Goal: Task Accomplishment & Management: Manage account settings

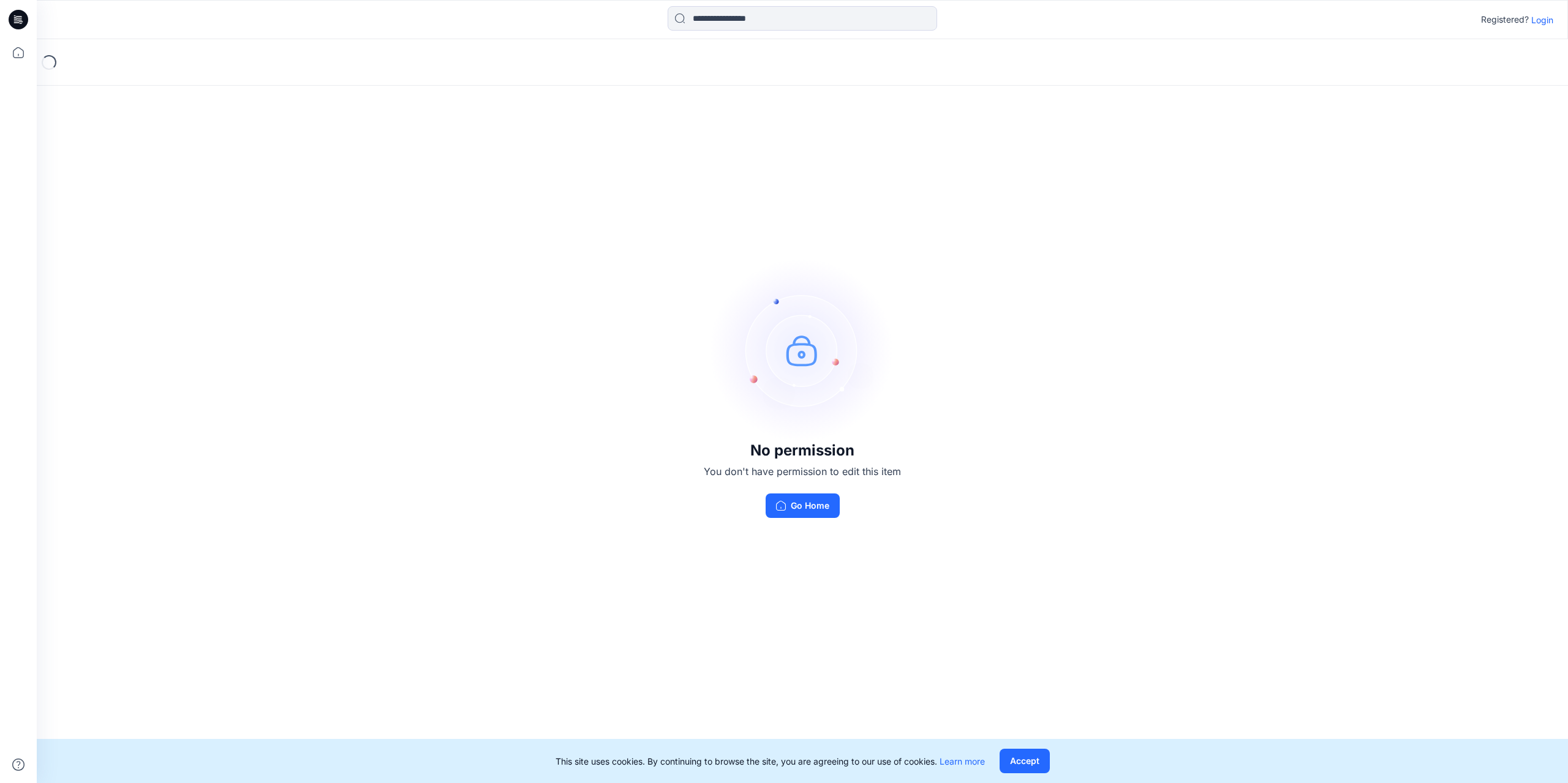
click at [1539, 20] on p "Login" at bounding box center [1542, 20] width 22 height 13
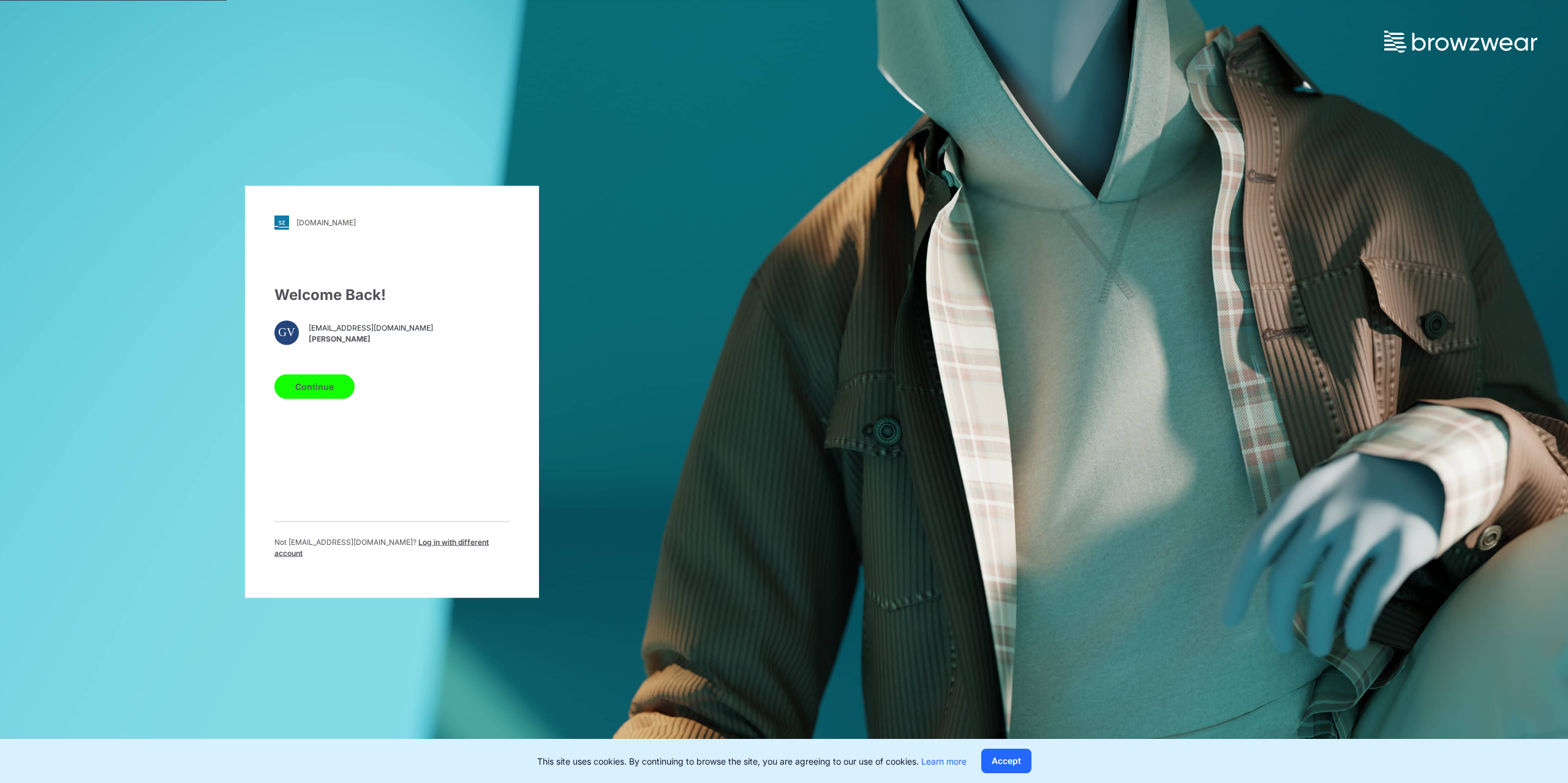
click at [321, 392] on button "Continue" at bounding box center [314, 386] width 80 height 25
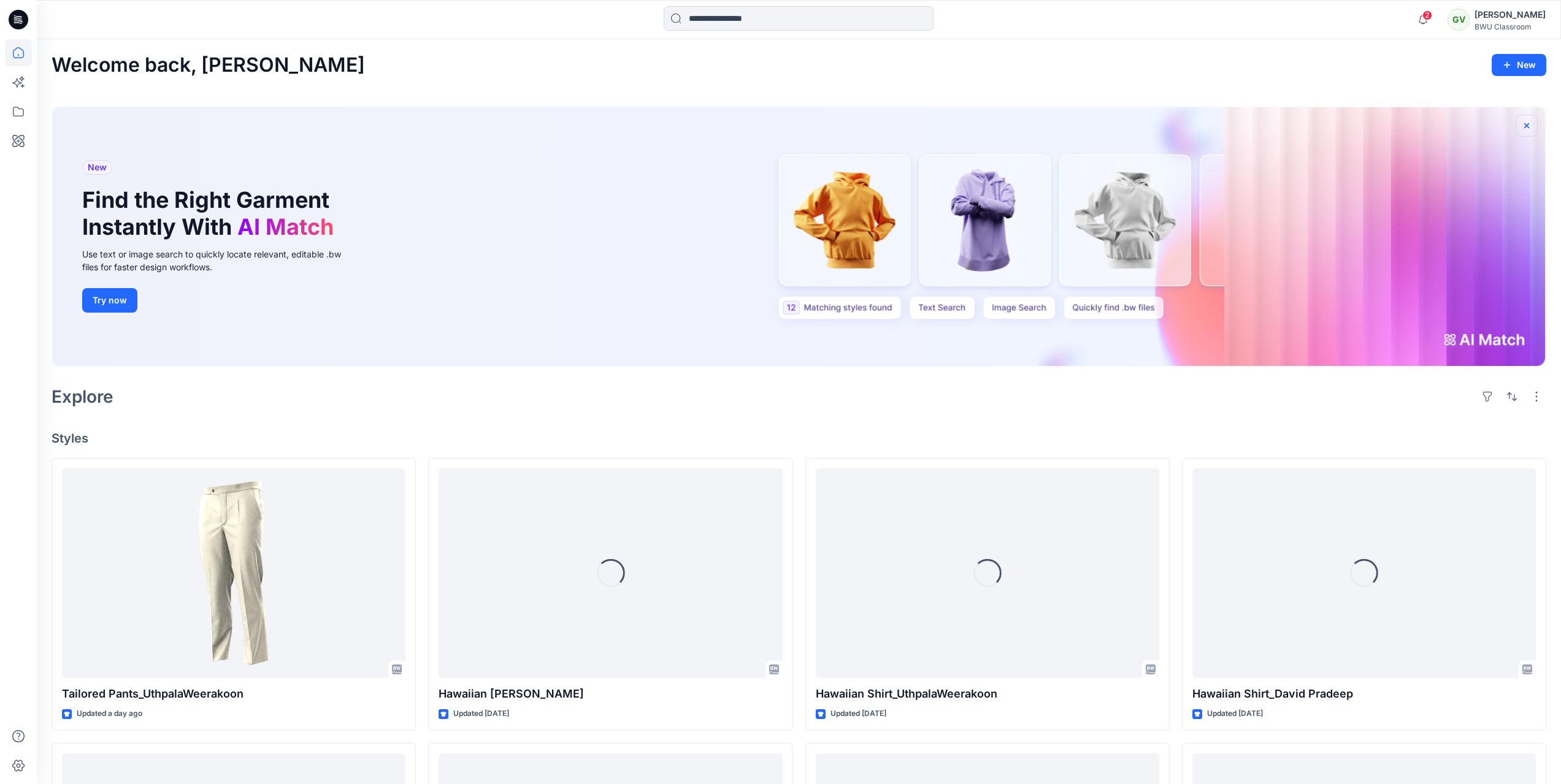
click at [1528, 126] on icon "button" at bounding box center [1526, 125] width 5 height 5
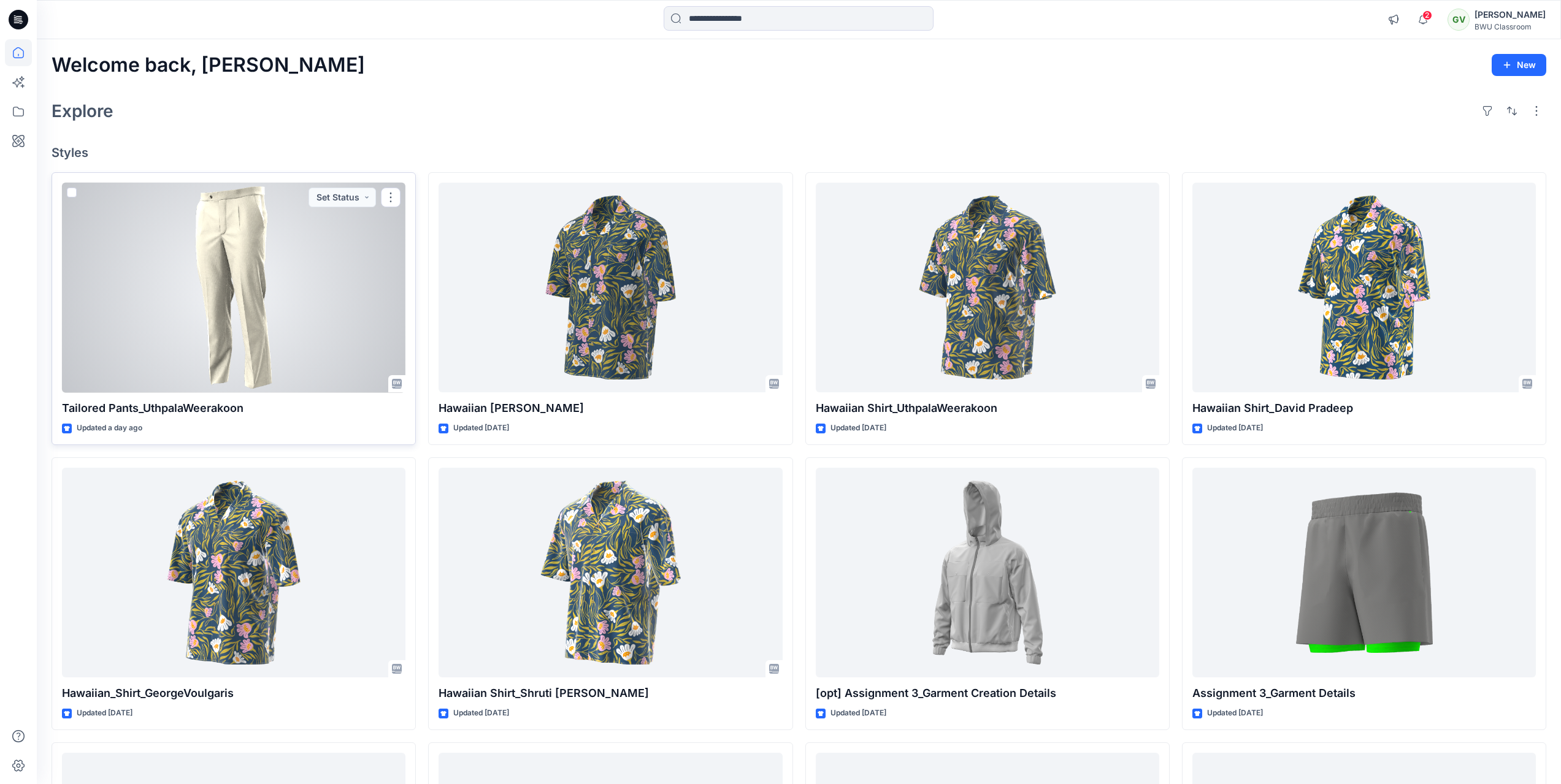
click at [327, 305] on div at bounding box center [233, 288] width 343 height 211
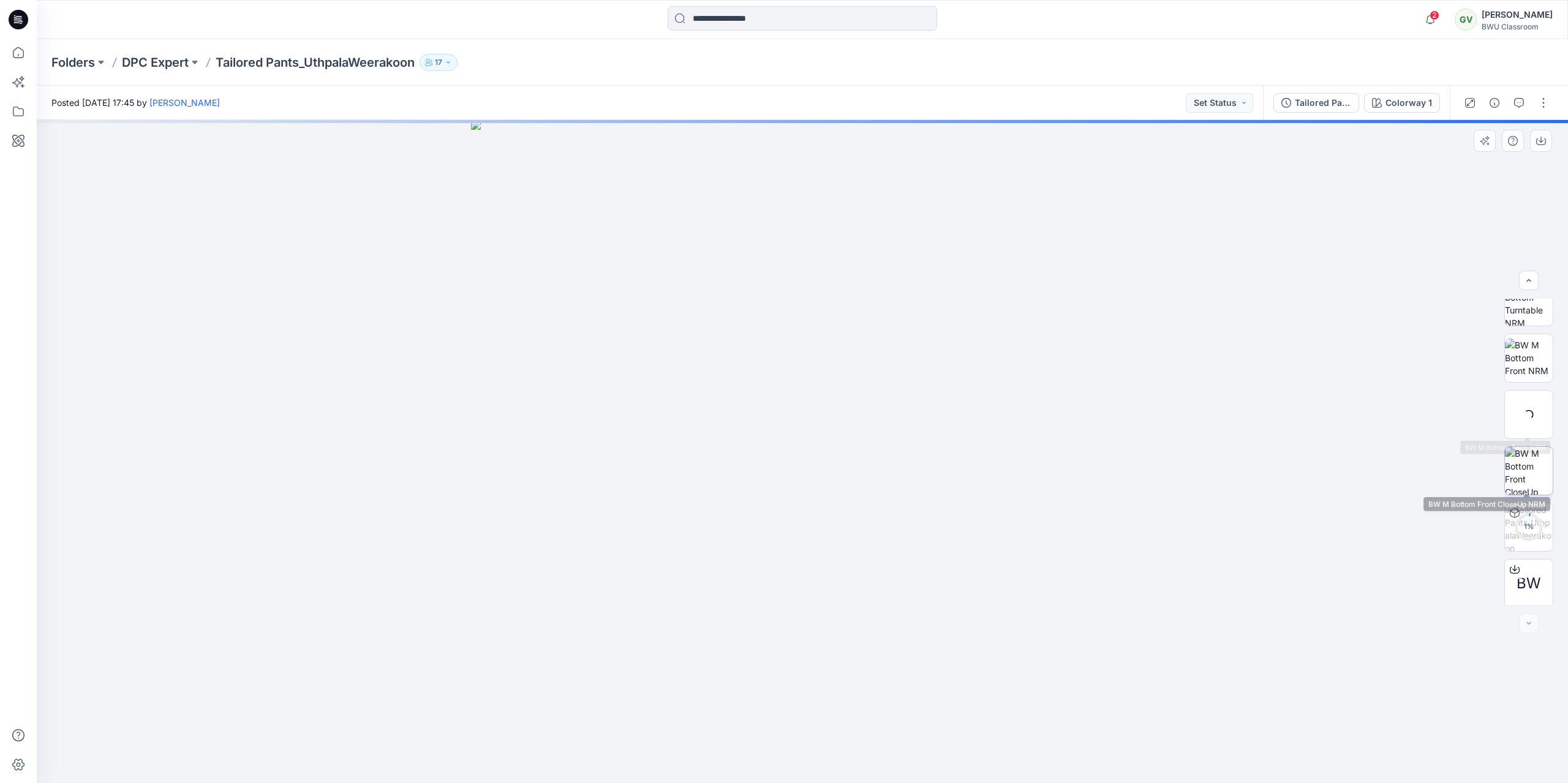
scroll to position [81, 0]
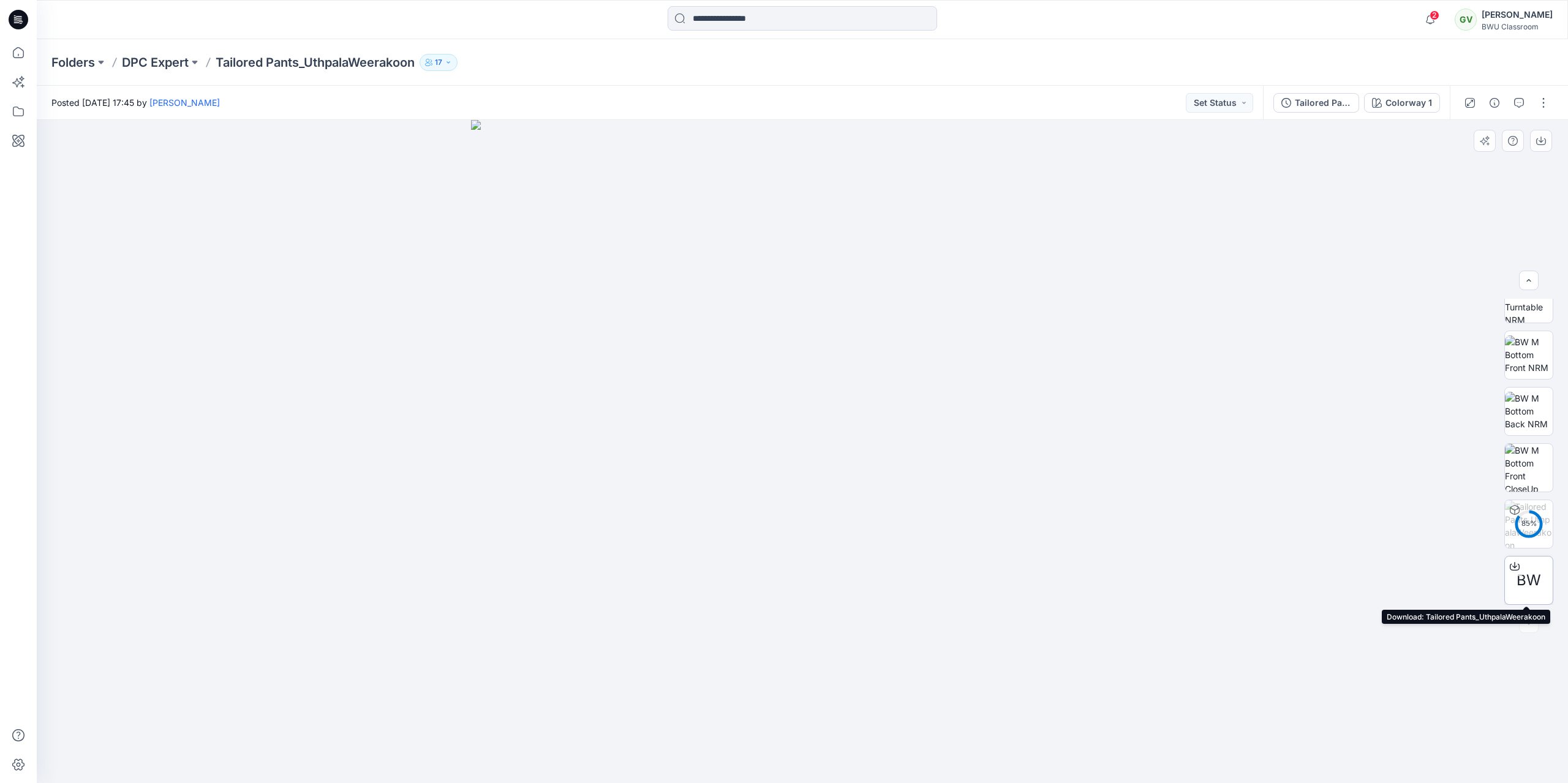
click at [1515, 575] on div at bounding box center [1515, 567] width 20 height 20
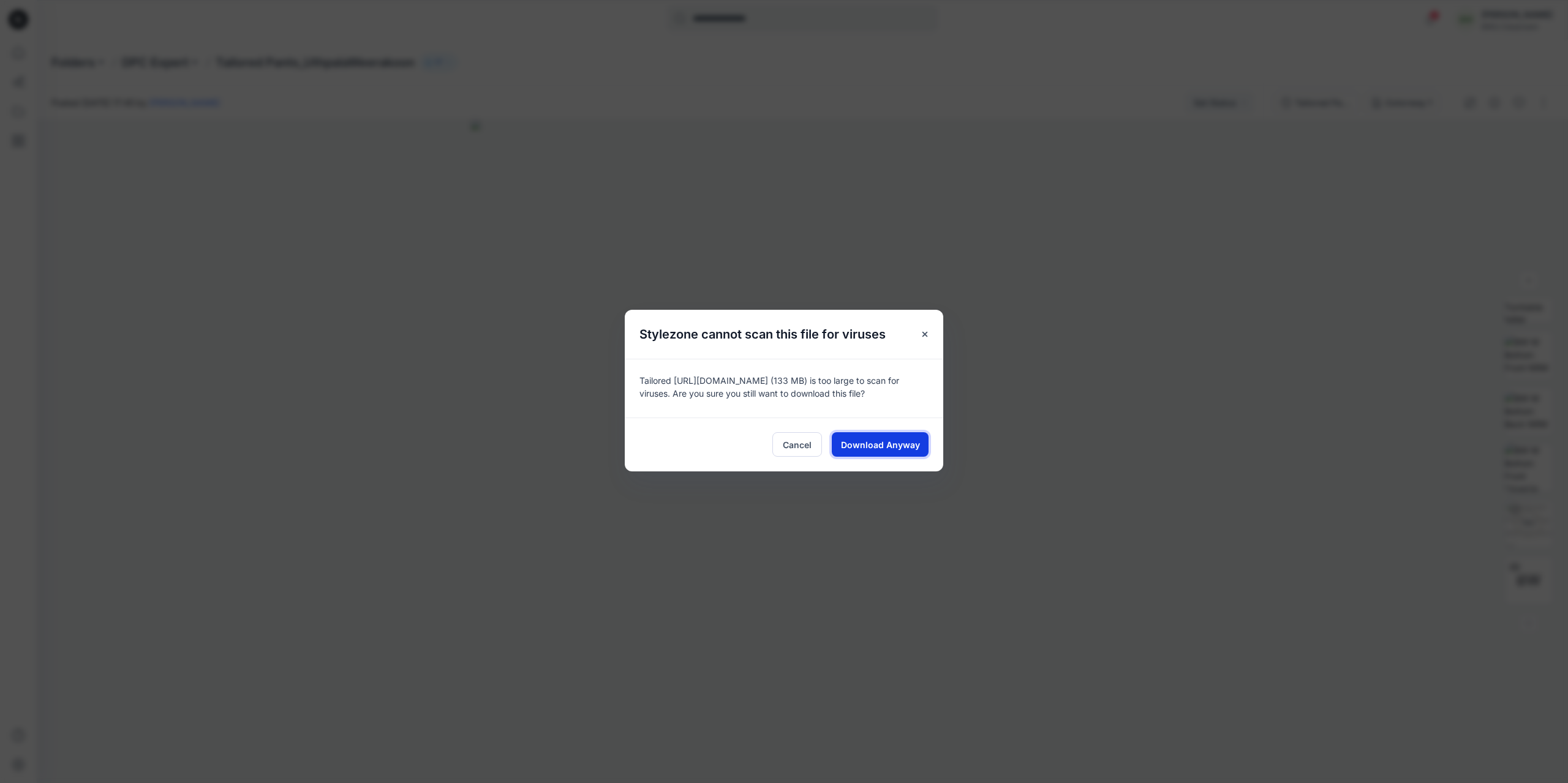
click at [911, 449] on span "Download Anyway" at bounding box center [880, 445] width 79 height 13
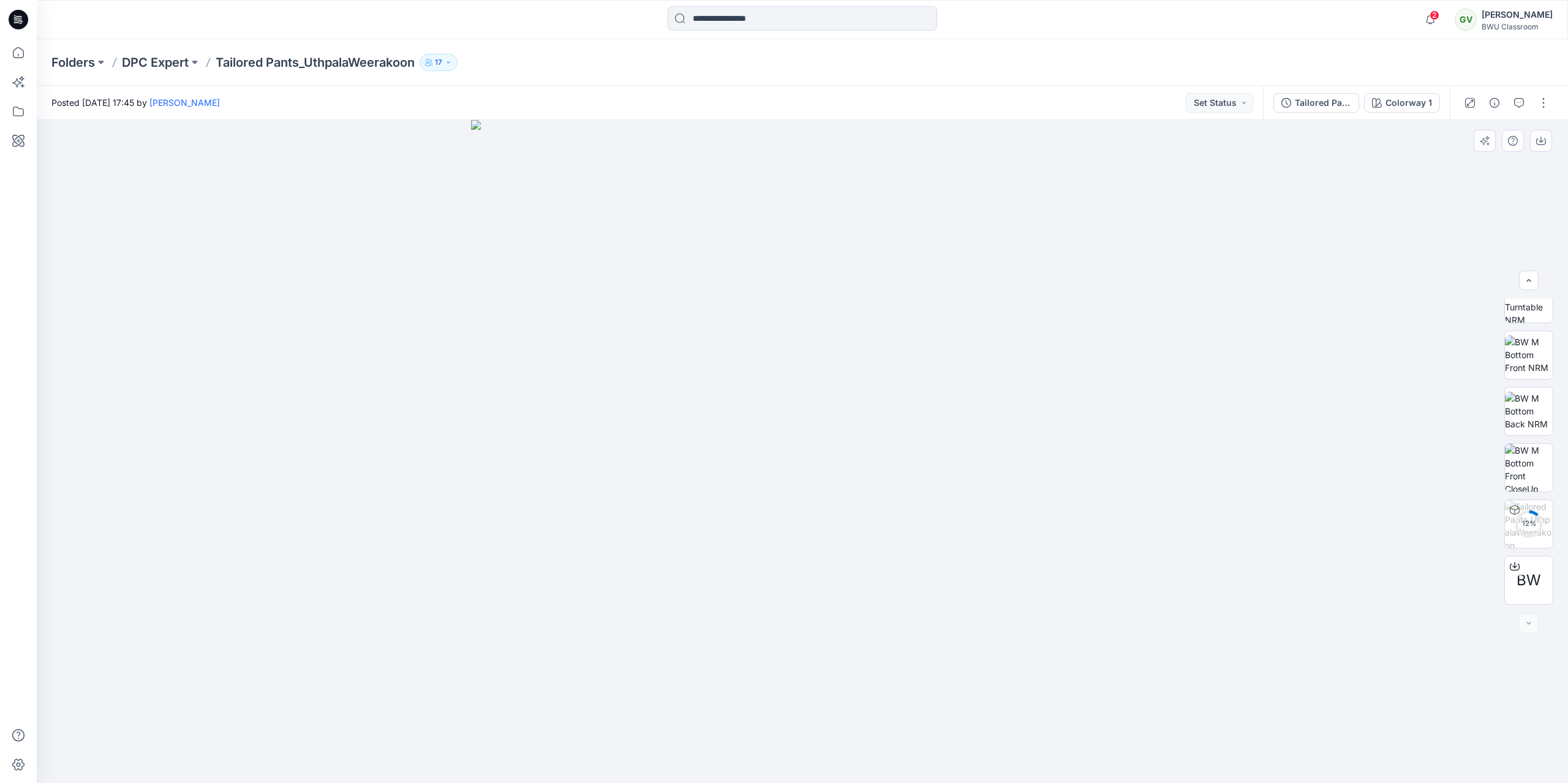
drag, startPoint x: 876, startPoint y: 266, endPoint x: 798, endPoint y: 265, distance: 78.0
click at [798, 265] on img at bounding box center [802, 452] width 663 height 664
click at [1525, 343] on img at bounding box center [1529, 355] width 48 height 38
click at [1523, 365] on img at bounding box center [1529, 380] width 48 height 48
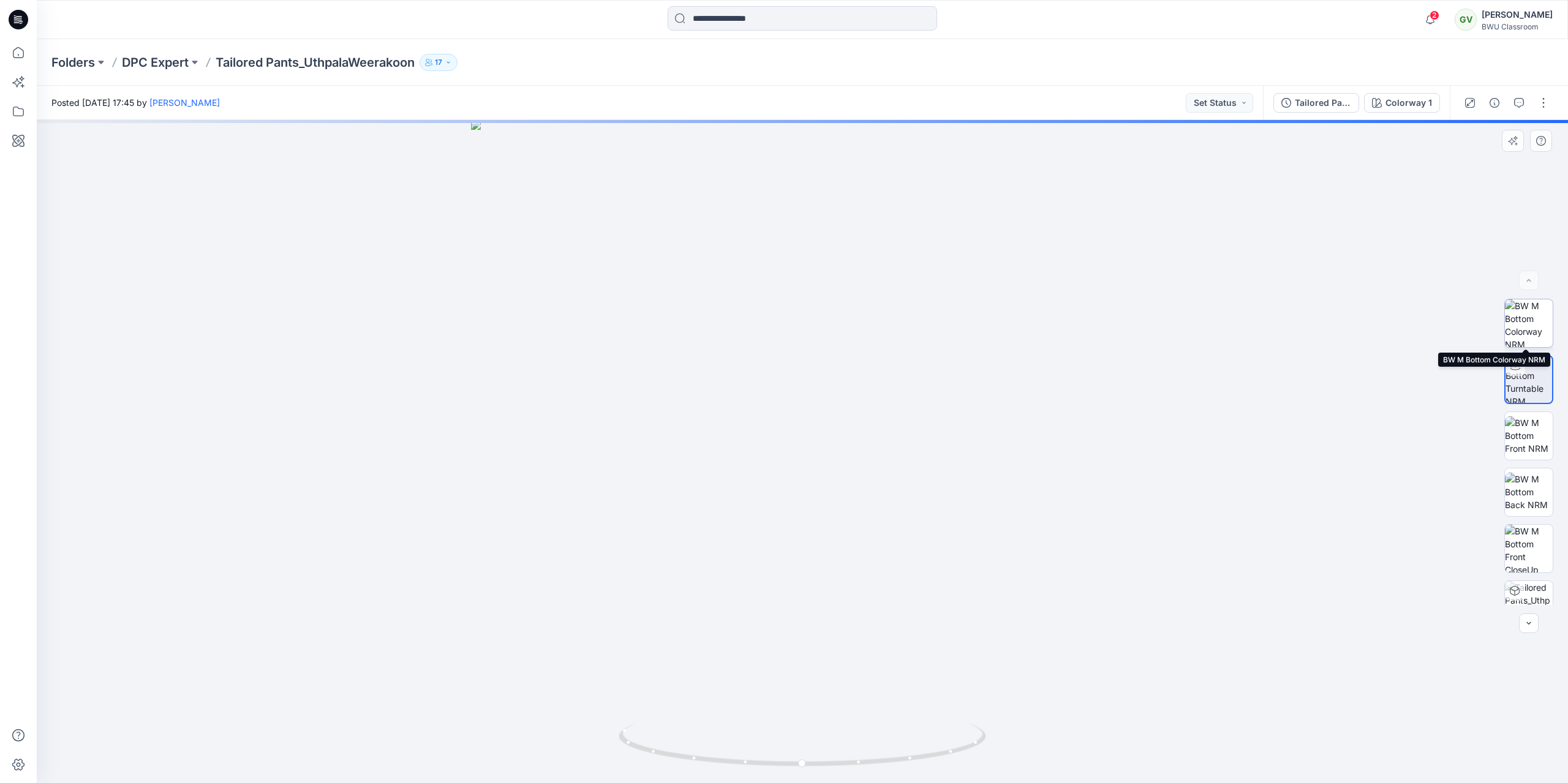
click at [1530, 333] on img at bounding box center [1529, 324] width 48 height 48
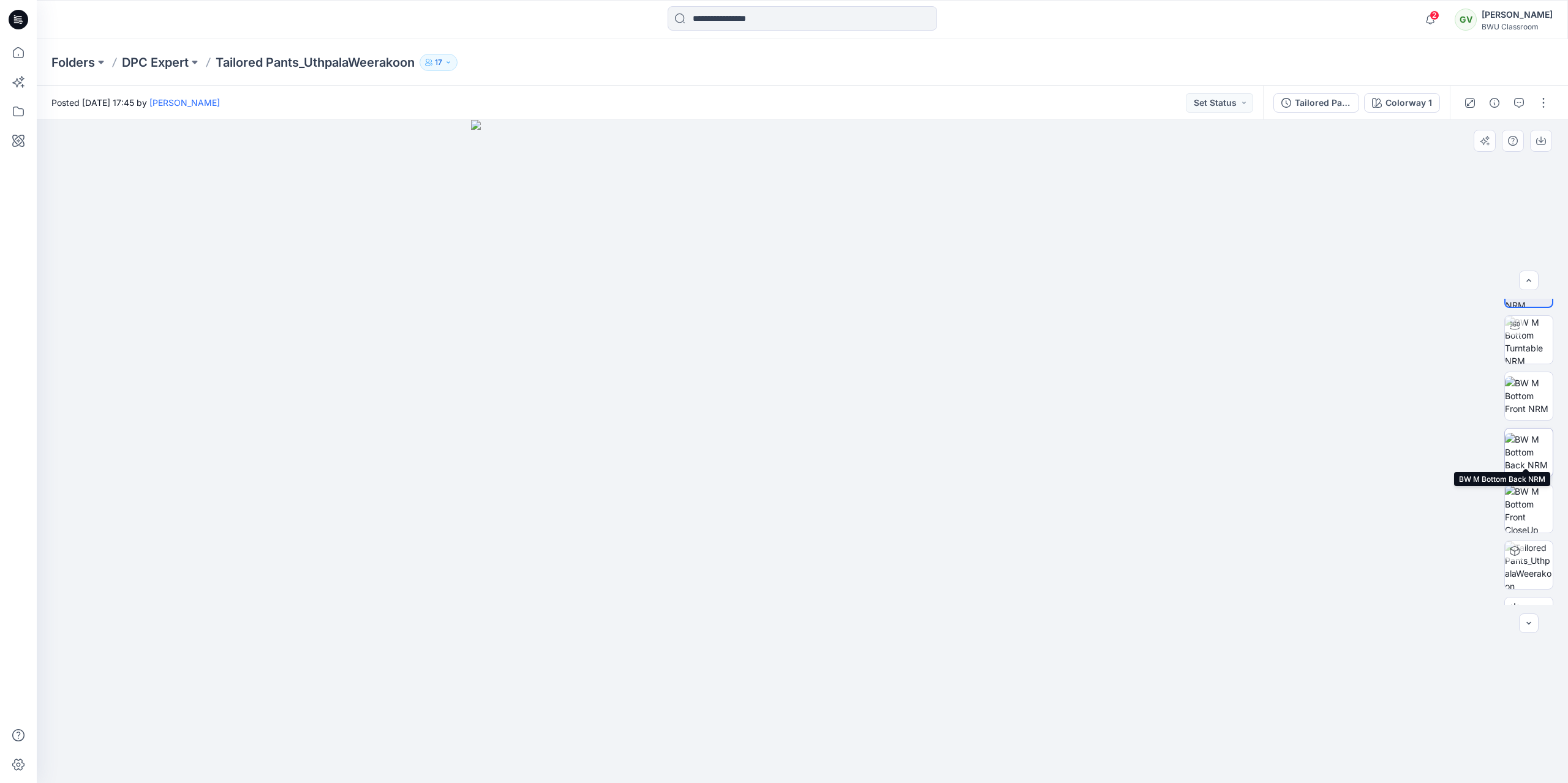
scroll to position [81, 0]
click at [1516, 451] on img at bounding box center [1529, 468] width 48 height 48
click at [1535, 332] on img at bounding box center [1529, 324] width 48 height 48
click at [1531, 382] on img at bounding box center [1529, 380] width 48 height 48
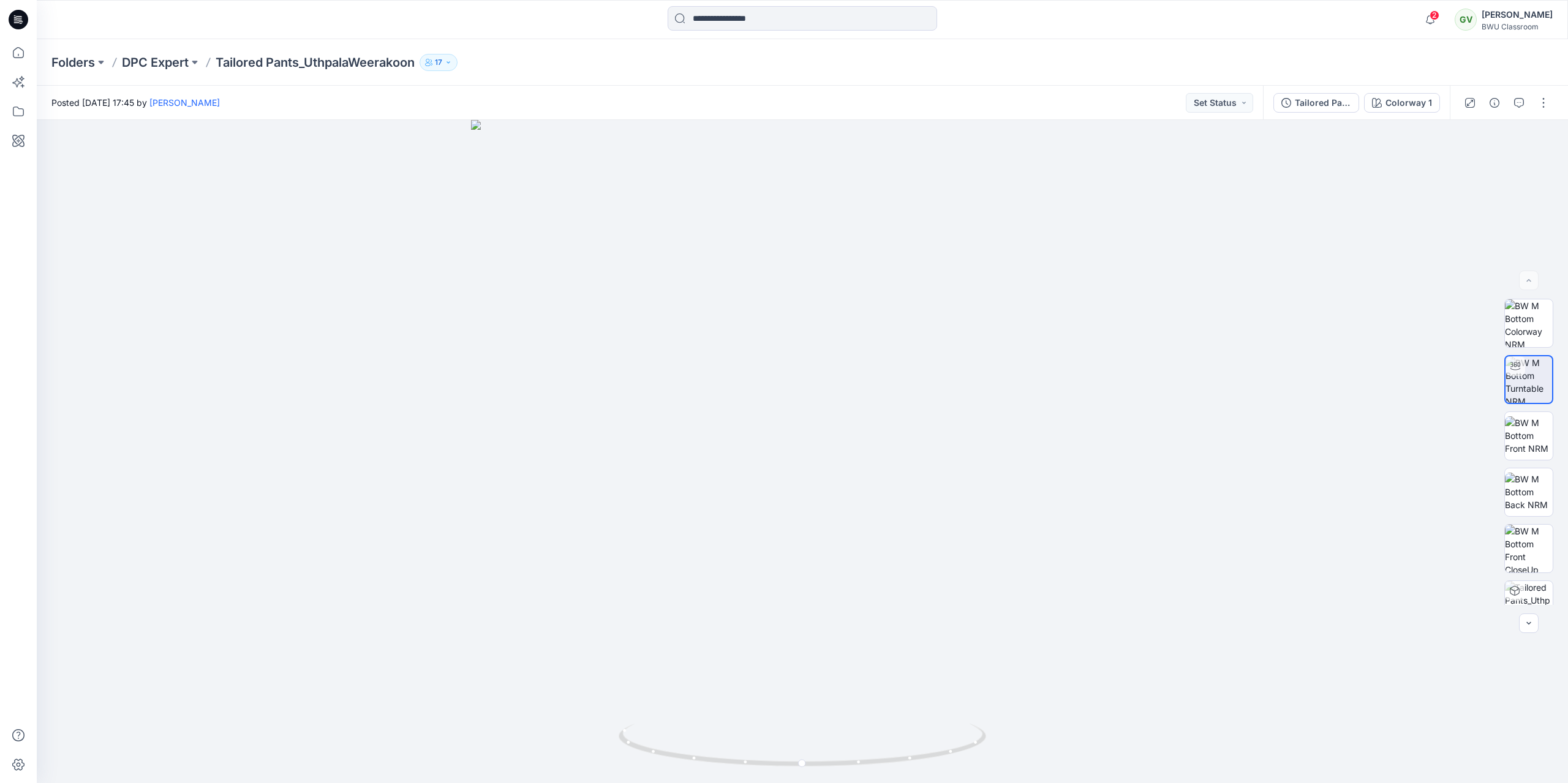
click at [26, 21] on icon at bounding box center [18, 20] width 20 height 20
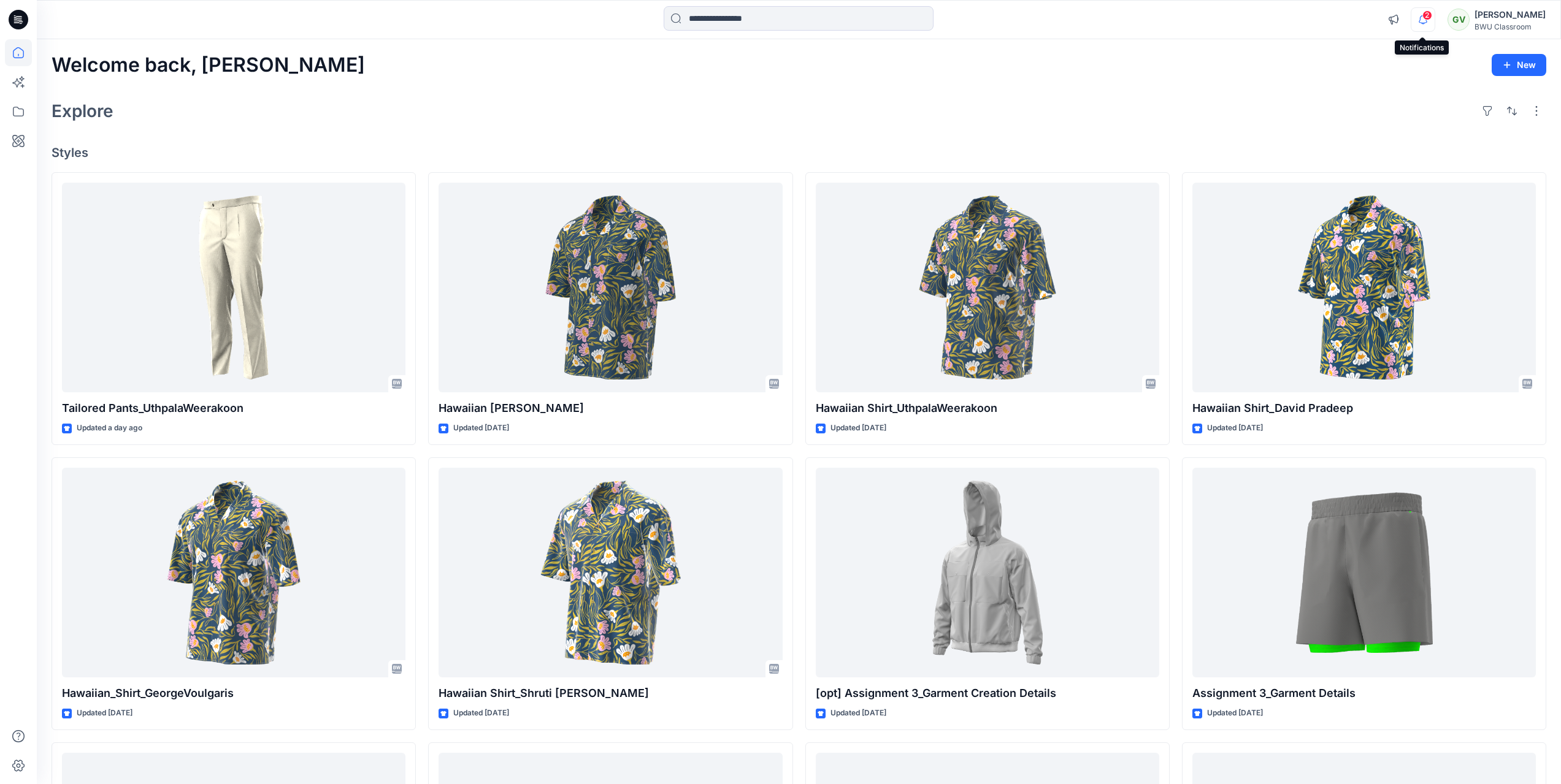
click at [1428, 21] on icon "button" at bounding box center [1423, 20] width 23 height 25
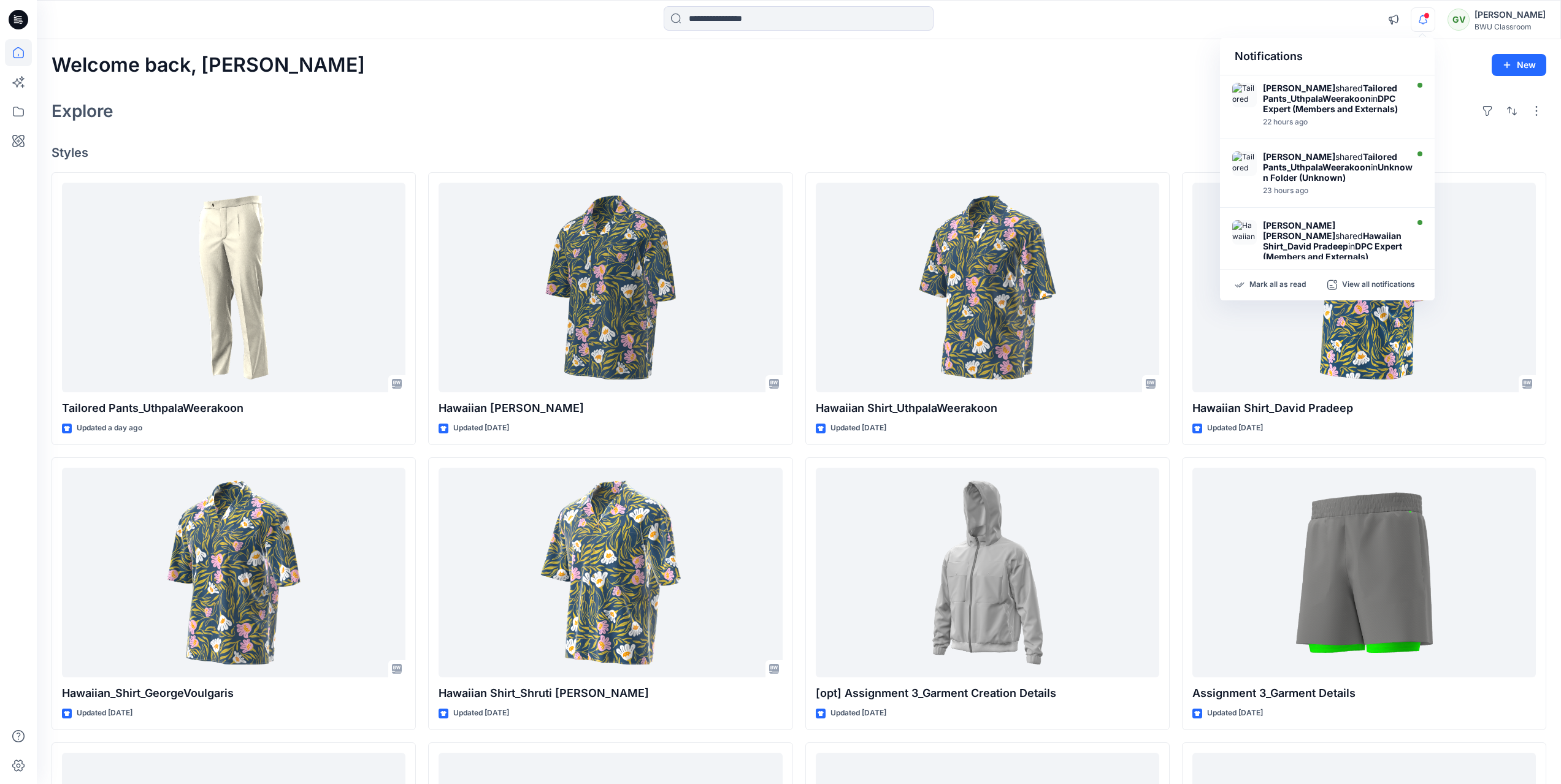
click at [1159, 65] on div "Welcome back, George New" at bounding box center [799, 65] width 1495 height 23
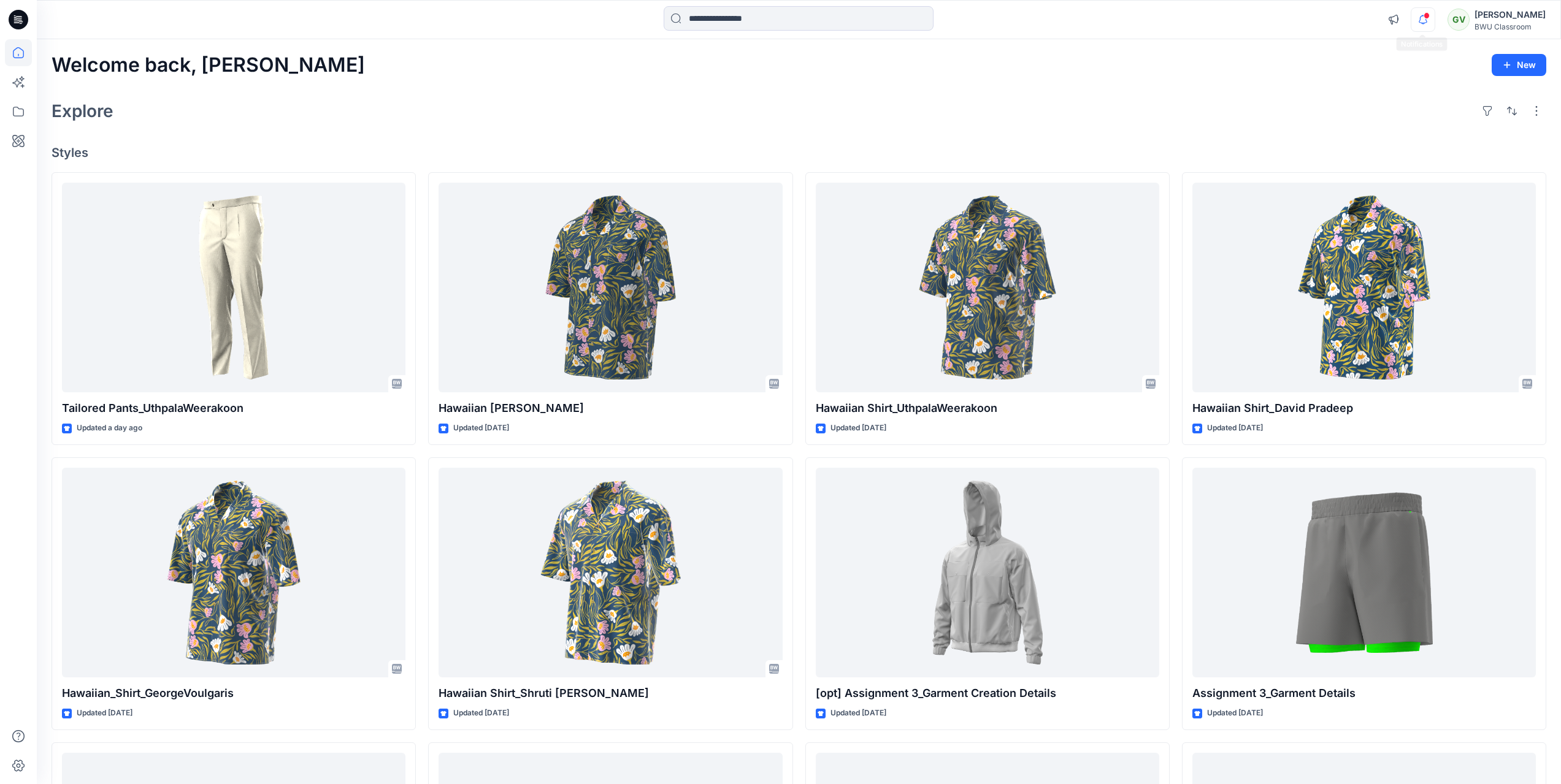
click at [1418, 21] on icon "button" at bounding box center [1423, 20] width 23 height 25
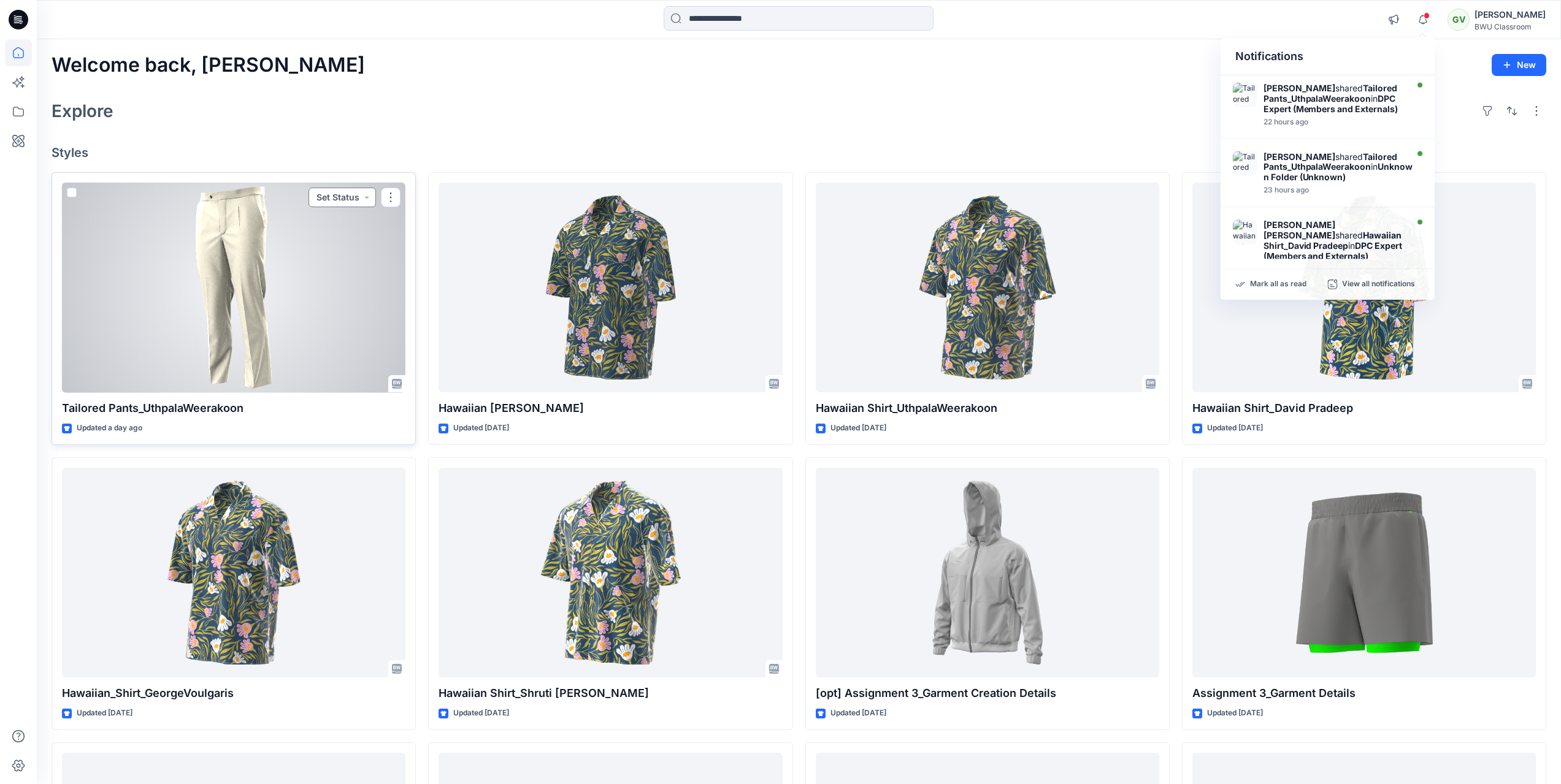
click at [373, 199] on button "Set Status" at bounding box center [342, 197] width 68 height 20
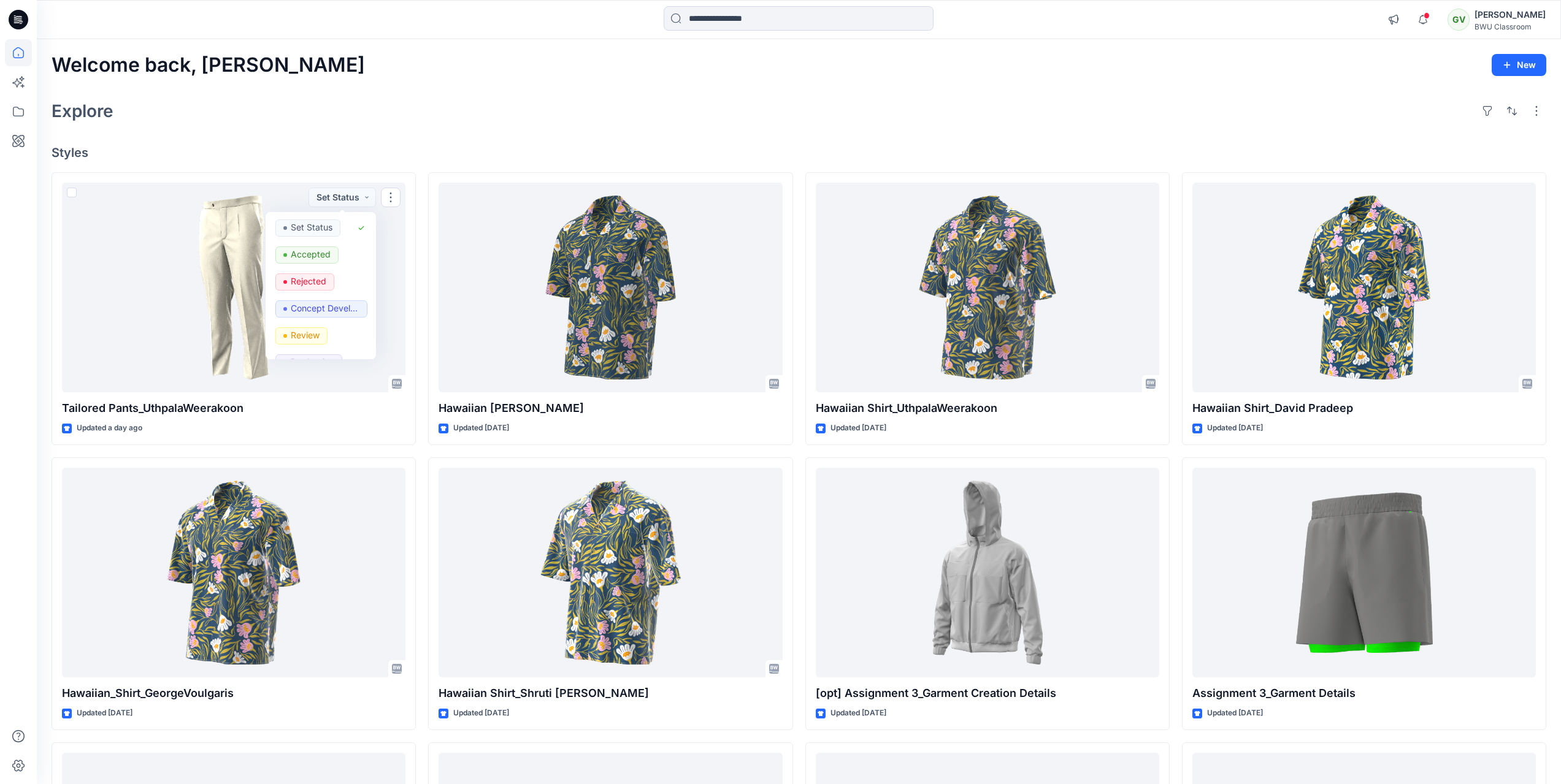
click at [449, 108] on div "Explore" at bounding box center [799, 111] width 1495 height 29
click at [1425, 19] on icon "button" at bounding box center [1423, 20] width 23 height 25
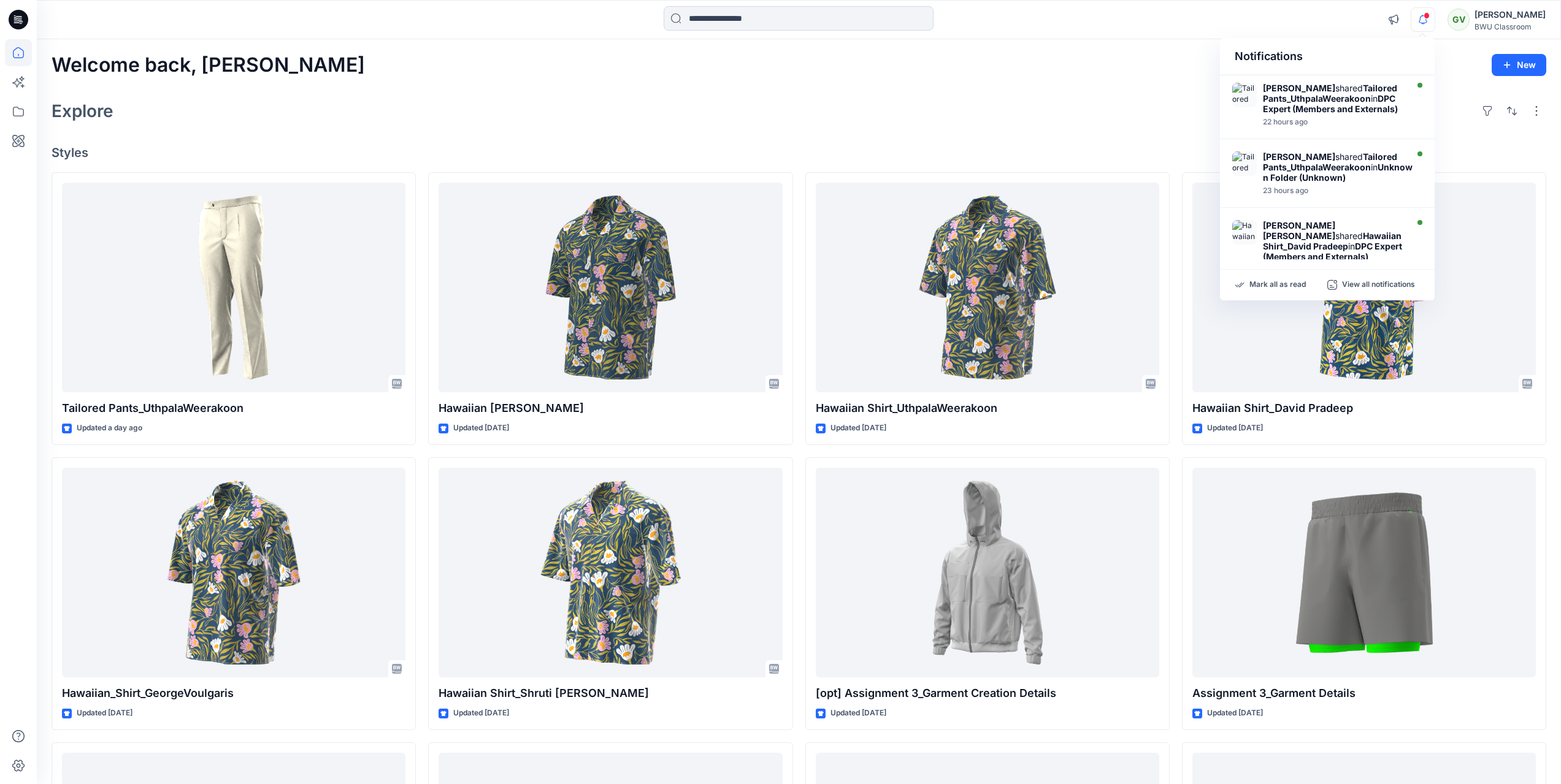
click at [1425, 19] on icon "button" at bounding box center [1423, 20] width 23 height 25
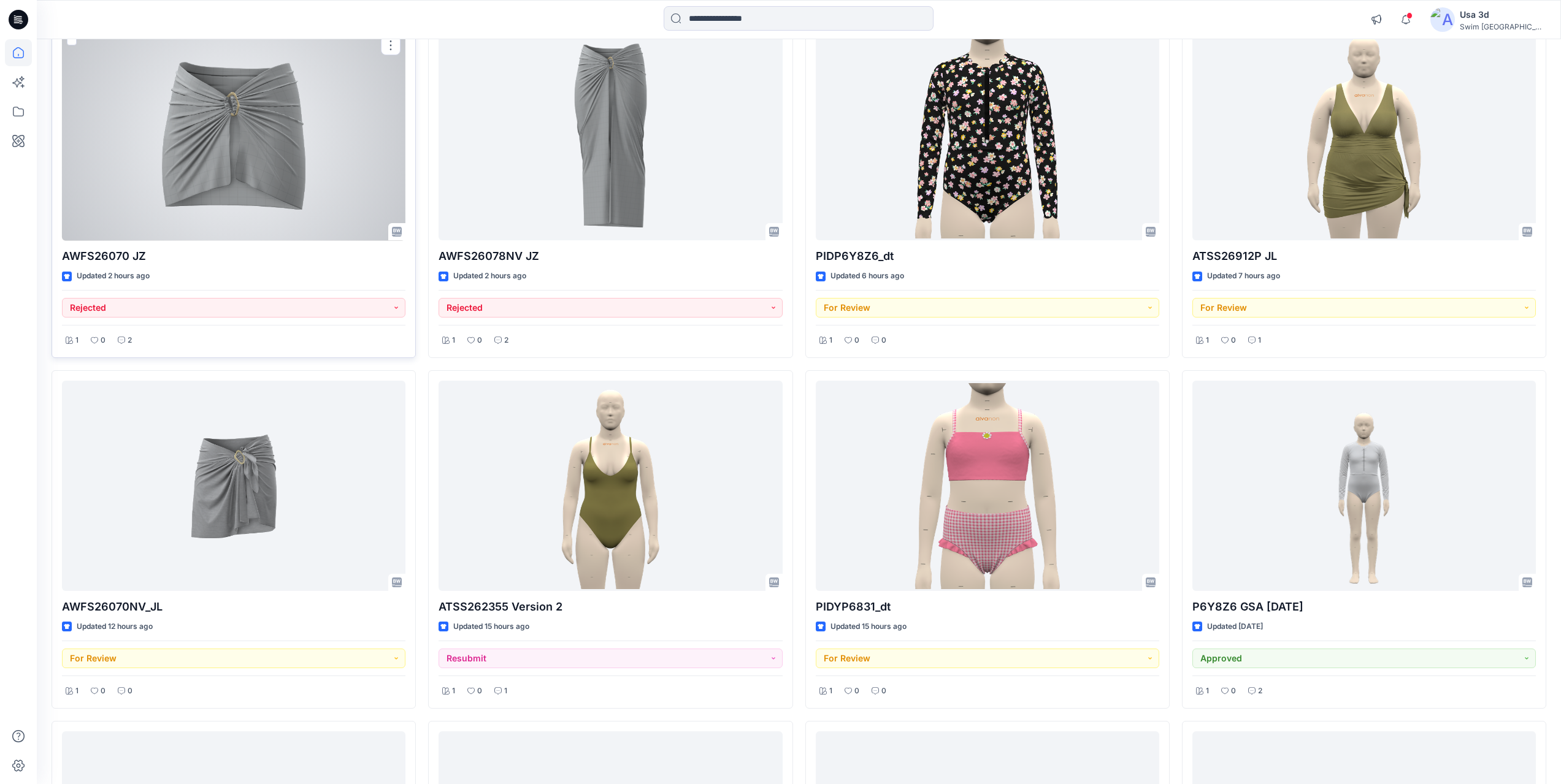
scroll to position [184, 0]
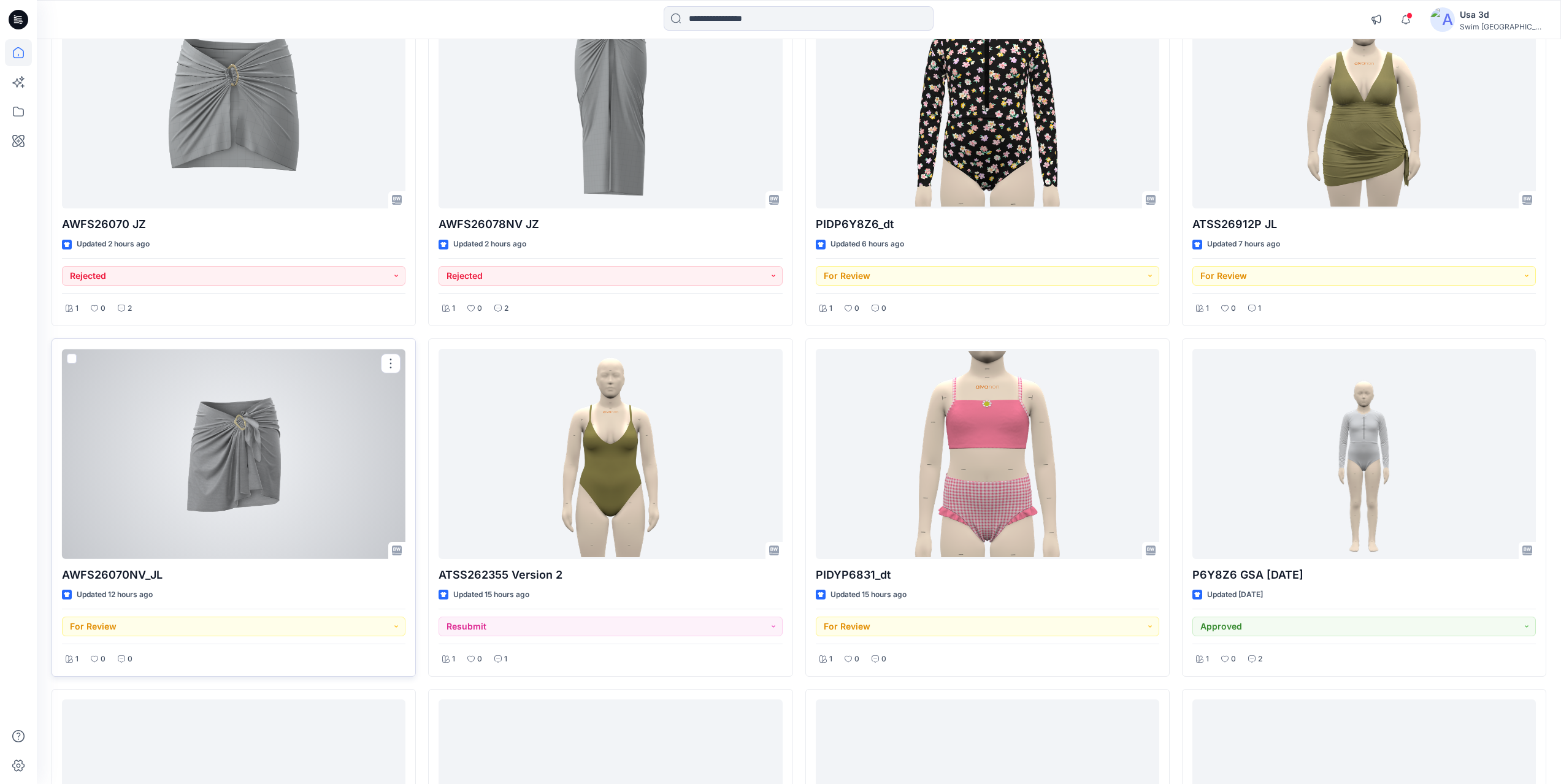
click at [303, 448] on div at bounding box center [233, 454] width 343 height 211
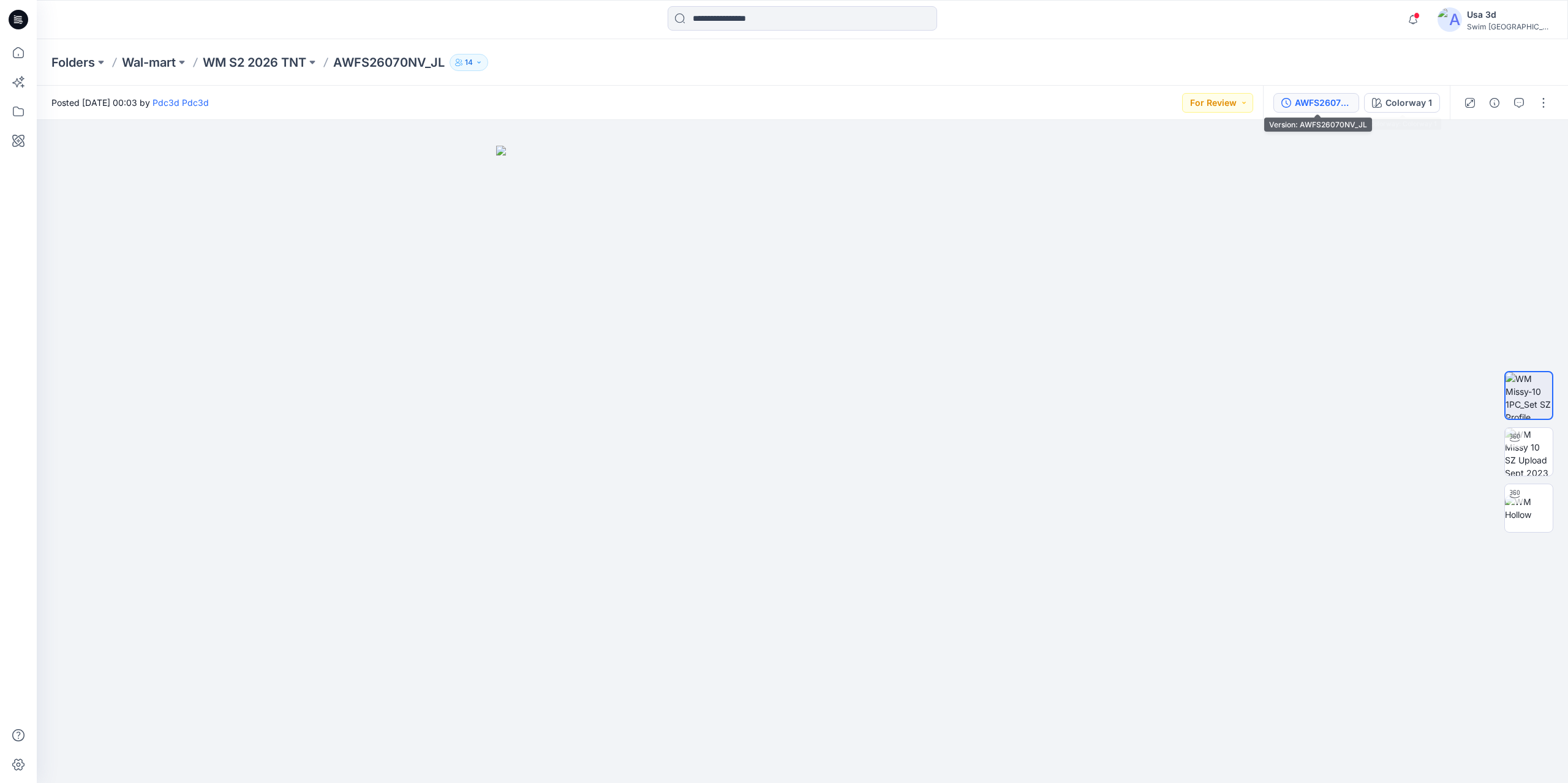
click at [1326, 104] on div "AWFS26070NV_JL" at bounding box center [1322, 103] width 56 height 14
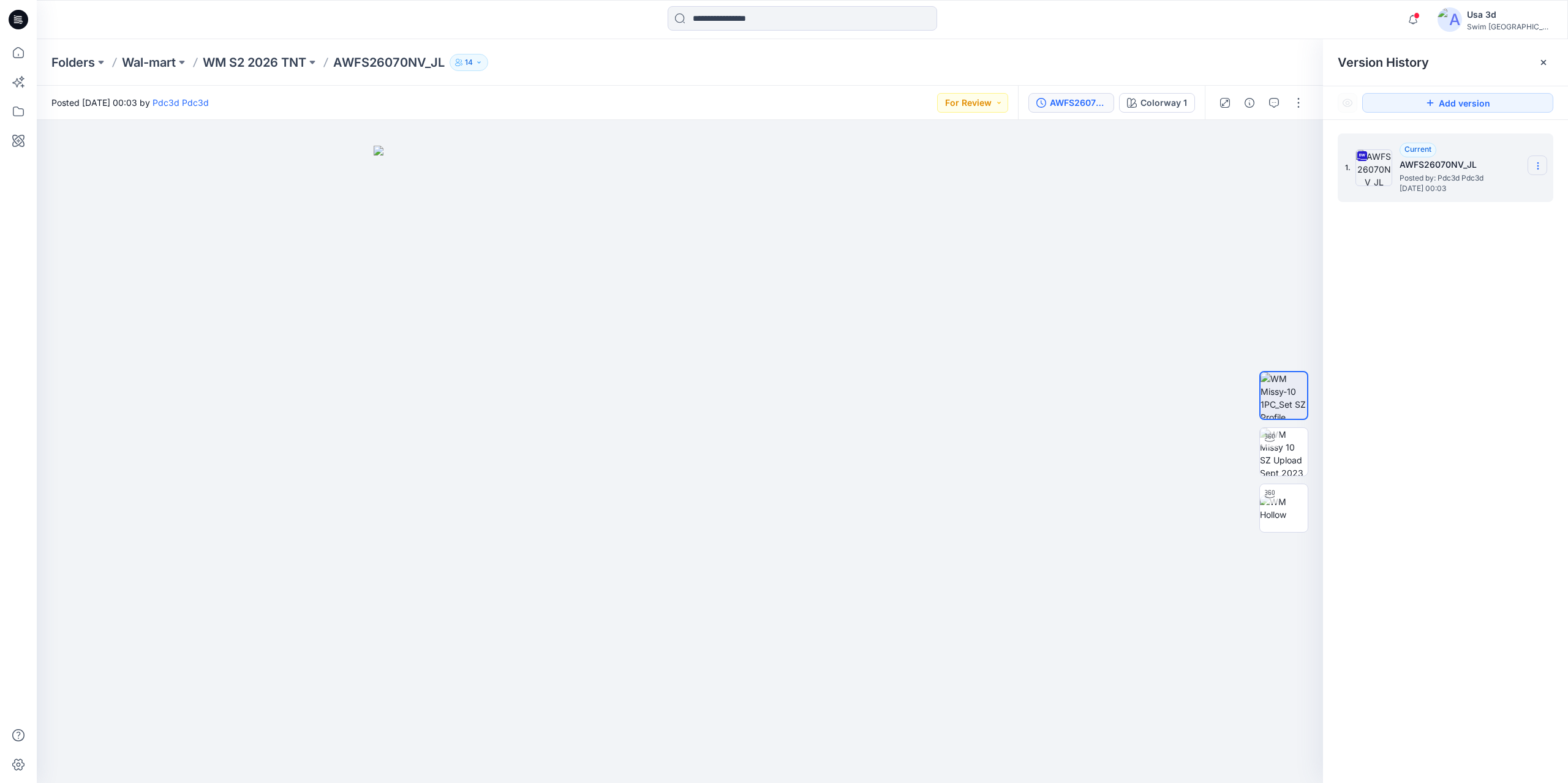
click at [1542, 174] on section at bounding box center [1537, 165] width 20 height 20
click at [1485, 198] on div "Download Source BW File" at bounding box center [1472, 189] width 142 height 25
click at [23, 19] on icon at bounding box center [18, 20] width 20 height 20
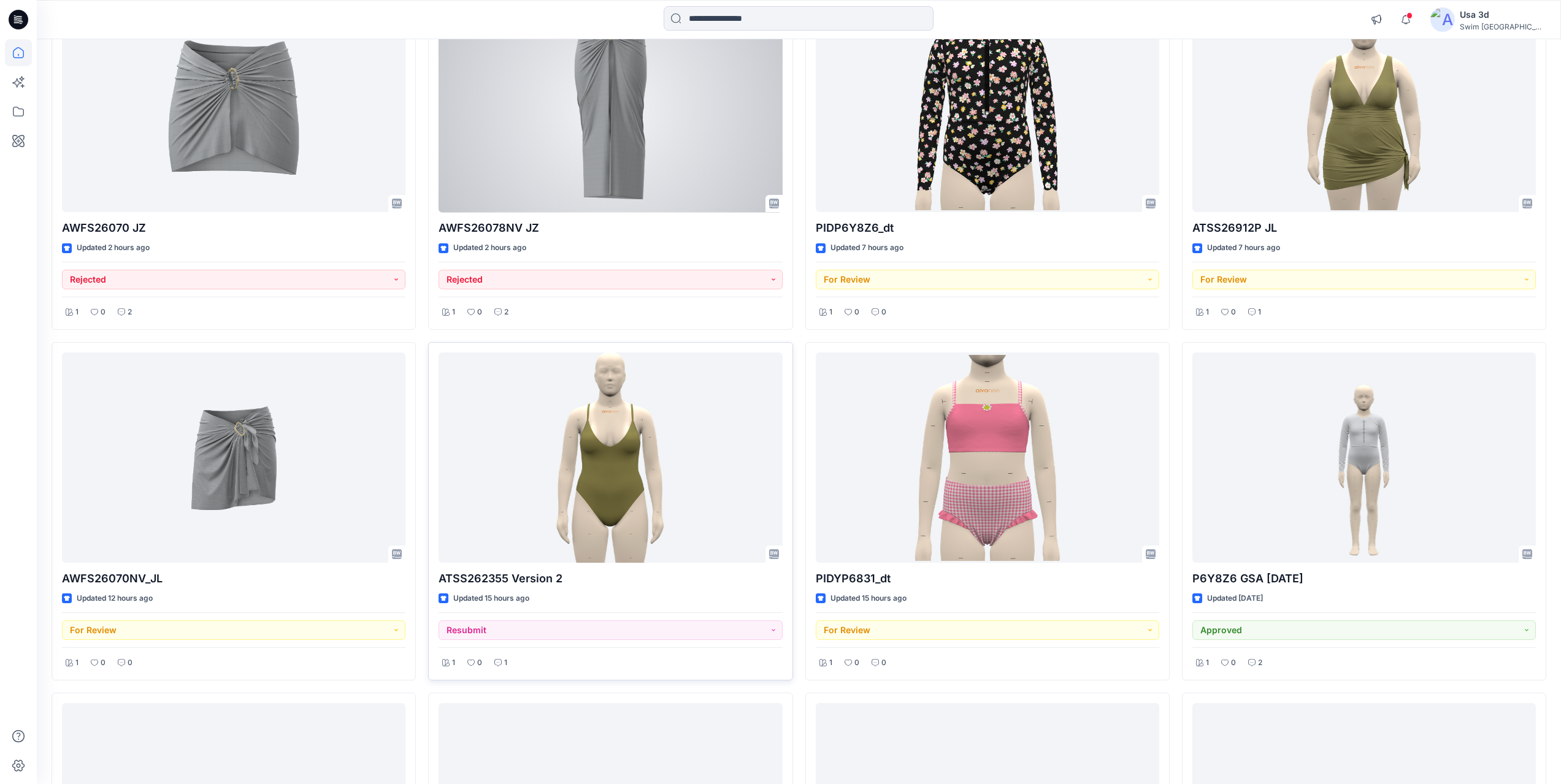
scroll to position [184, 0]
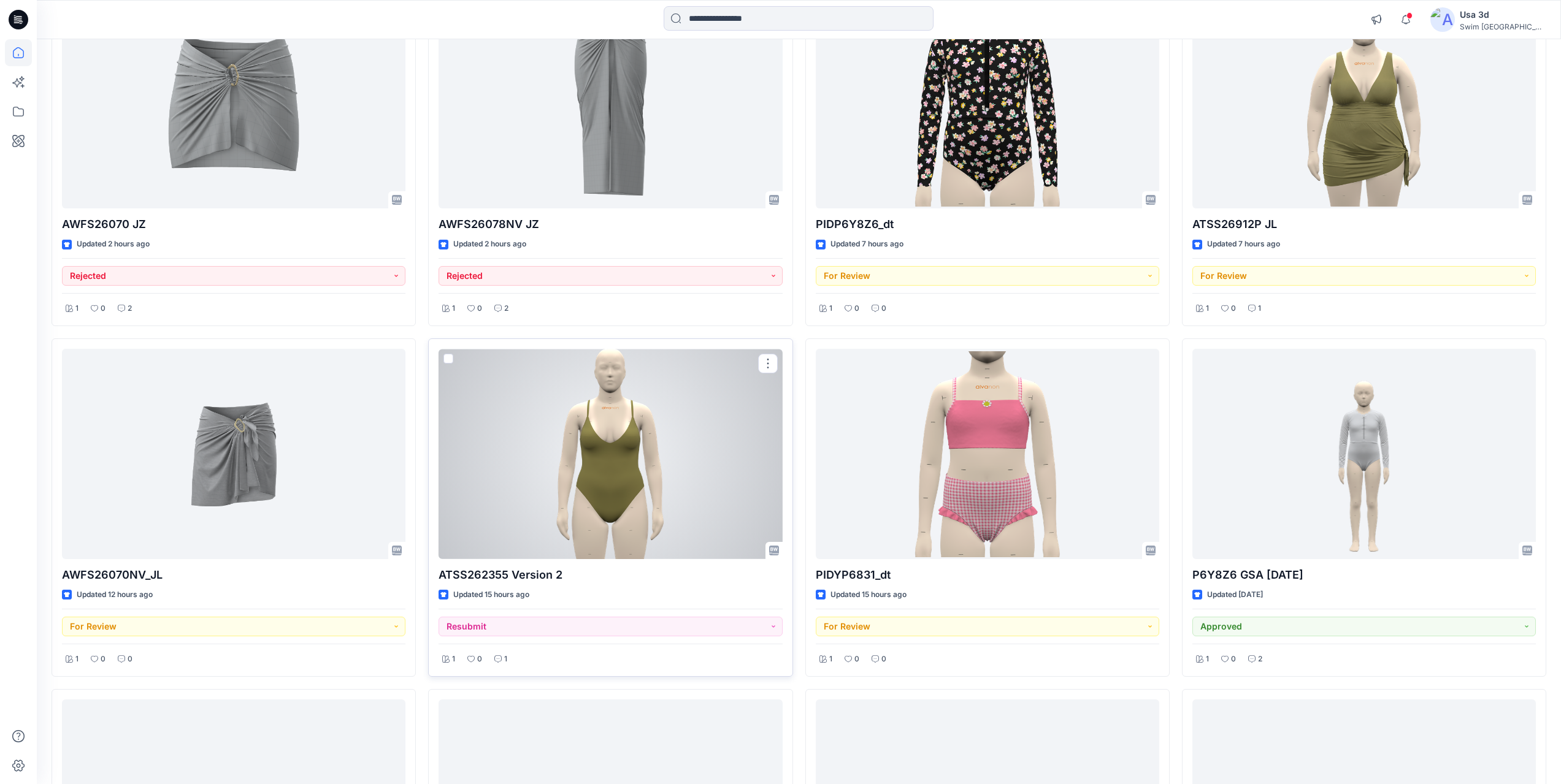
click at [641, 413] on div at bounding box center [610, 454] width 343 height 211
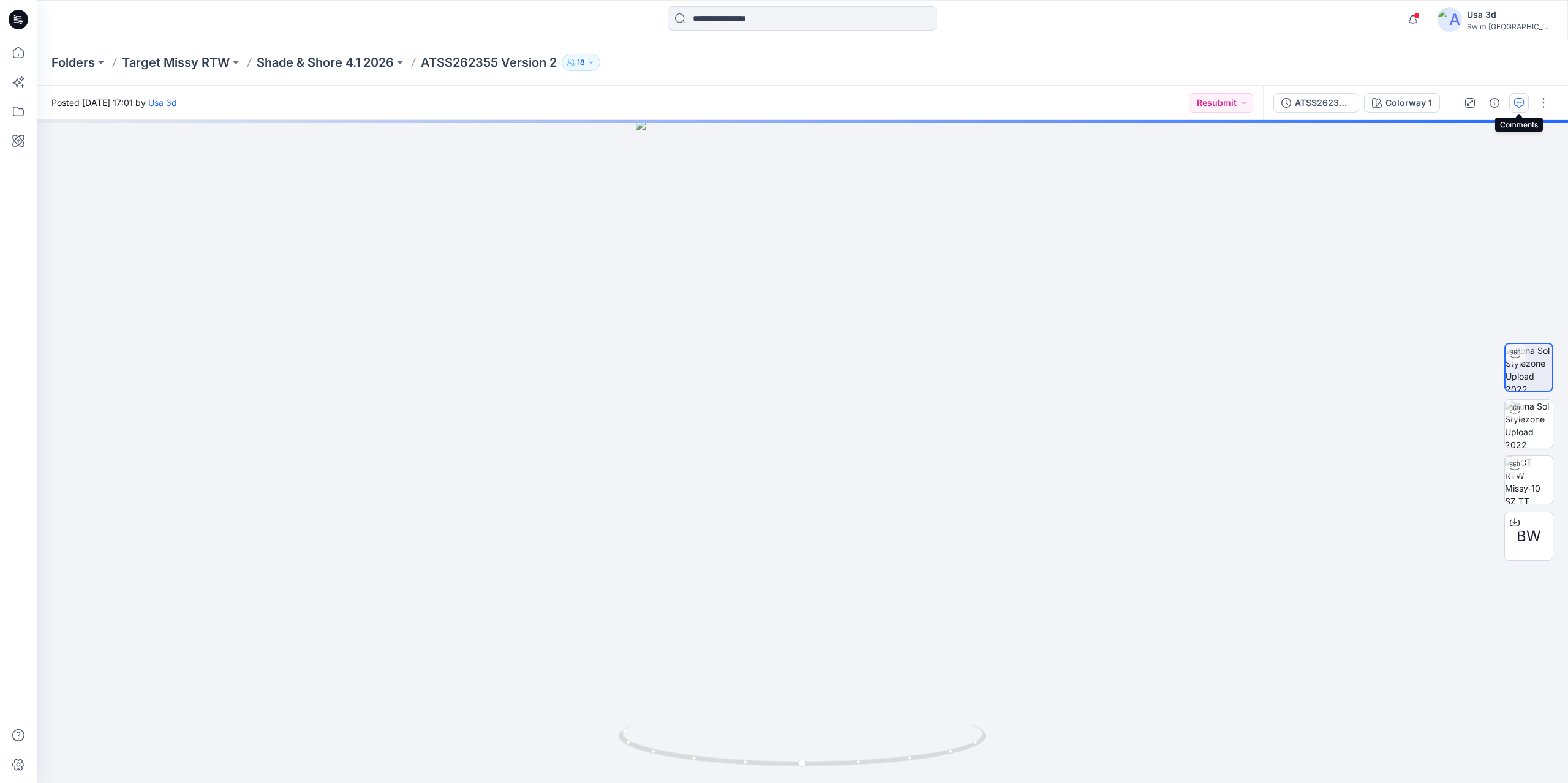
click at [1521, 104] on icon "button" at bounding box center [1518, 102] width 10 height 10
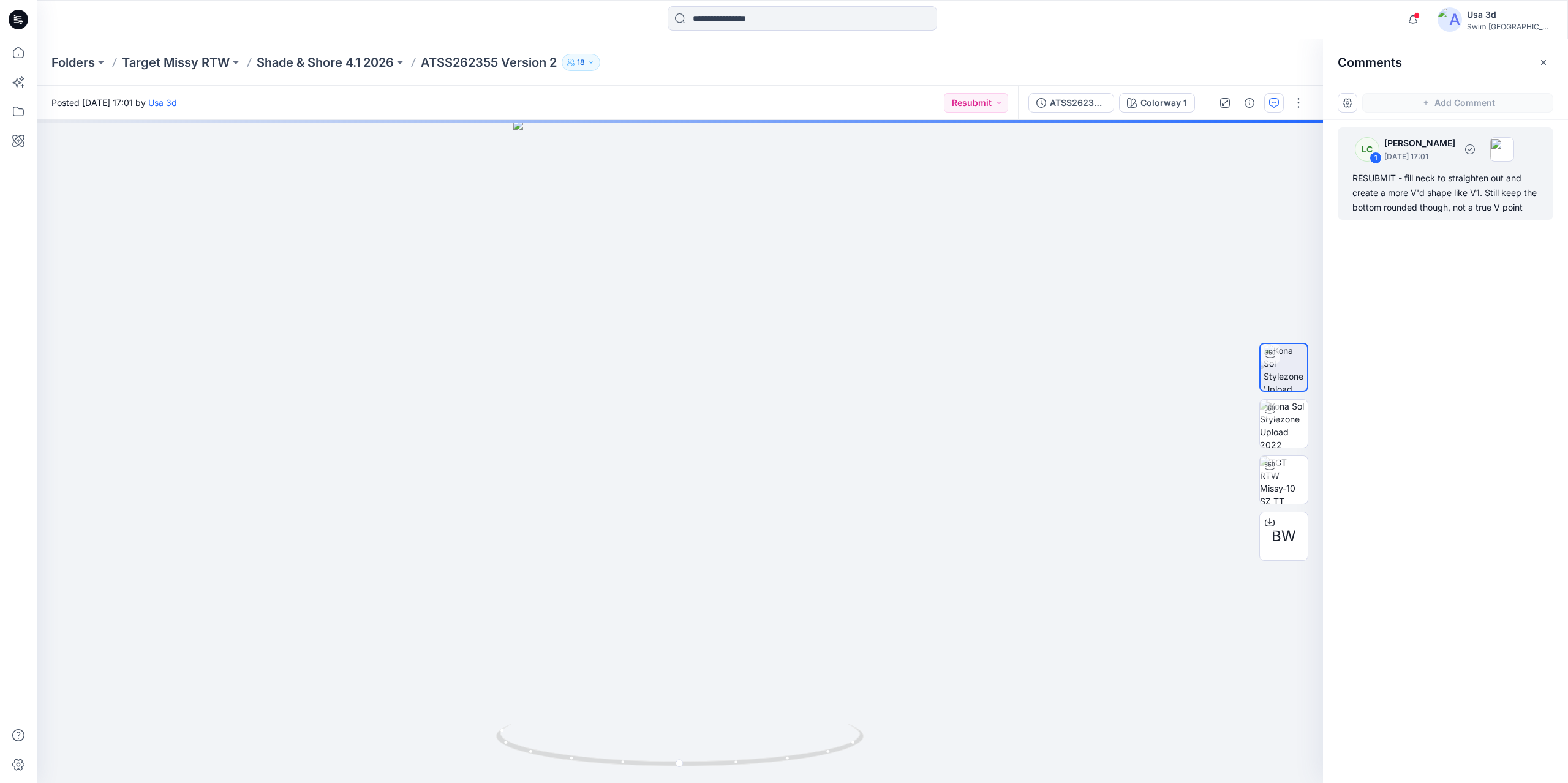
click at [1446, 174] on div "RESUBMIT - fill neck to straighten out and create a more V'd shape like V1. Sti…" at bounding box center [1446, 192] width 186 height 44
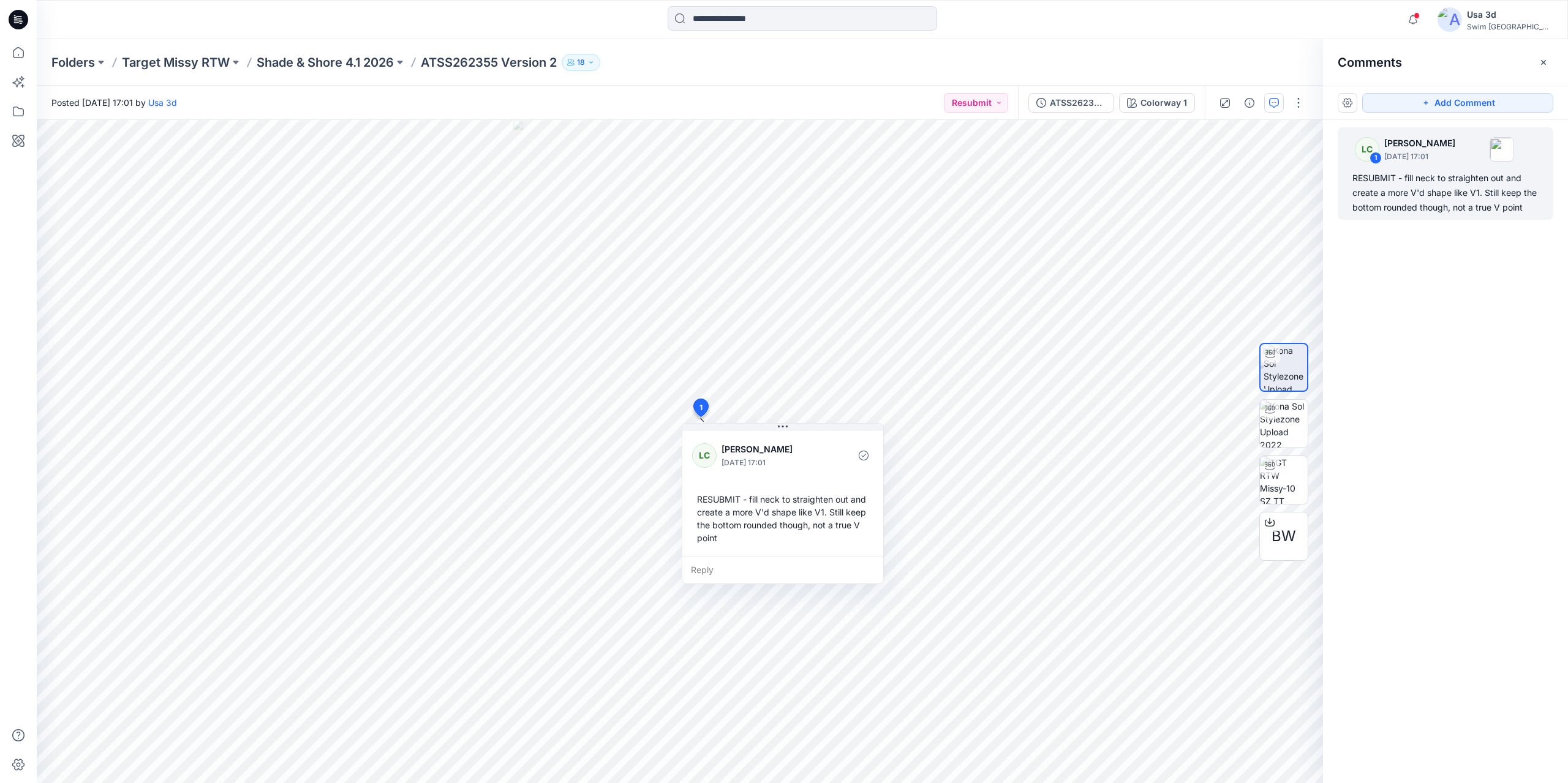
click at [852, 65] on div "Folders Target Missy RTW Shade & Shore 4.1 2026 ATSS262355 Version 2 18" at bounding box center [754, 62] width 1406 height 17
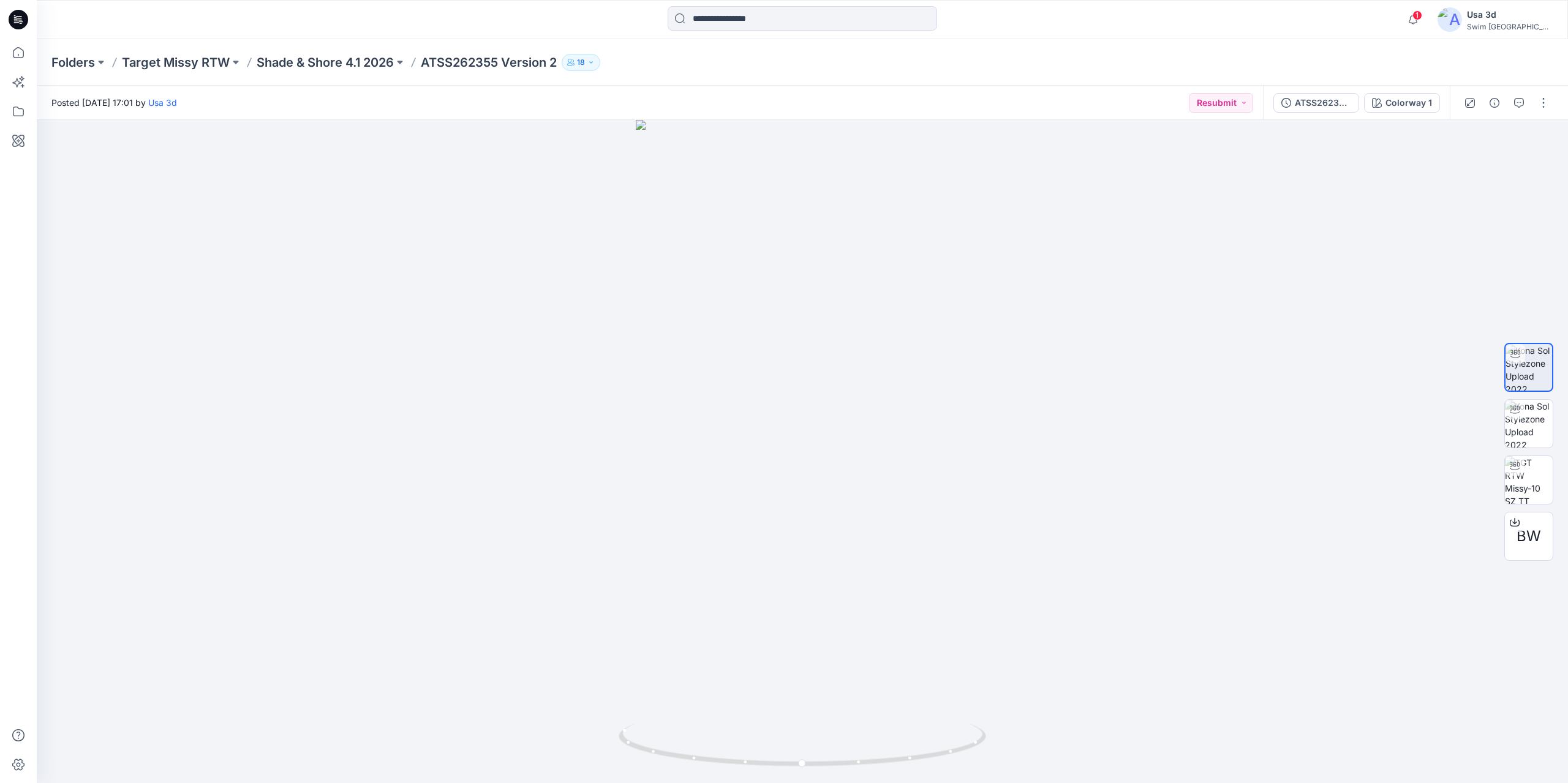
click at [863, 73] on div "Folders Target Missy RTW Shade & Shore 4.1 2026 ATSS262355 Version 2 18" at bounding box center [802, 62] width 1531 height 47
click at [1409, 57] on div "Folders Target Missy RTW Shade & Shore 4.1 2026 ATSS262355 Version 2 18" at bounding box center [754, 62] width 1406 height 17
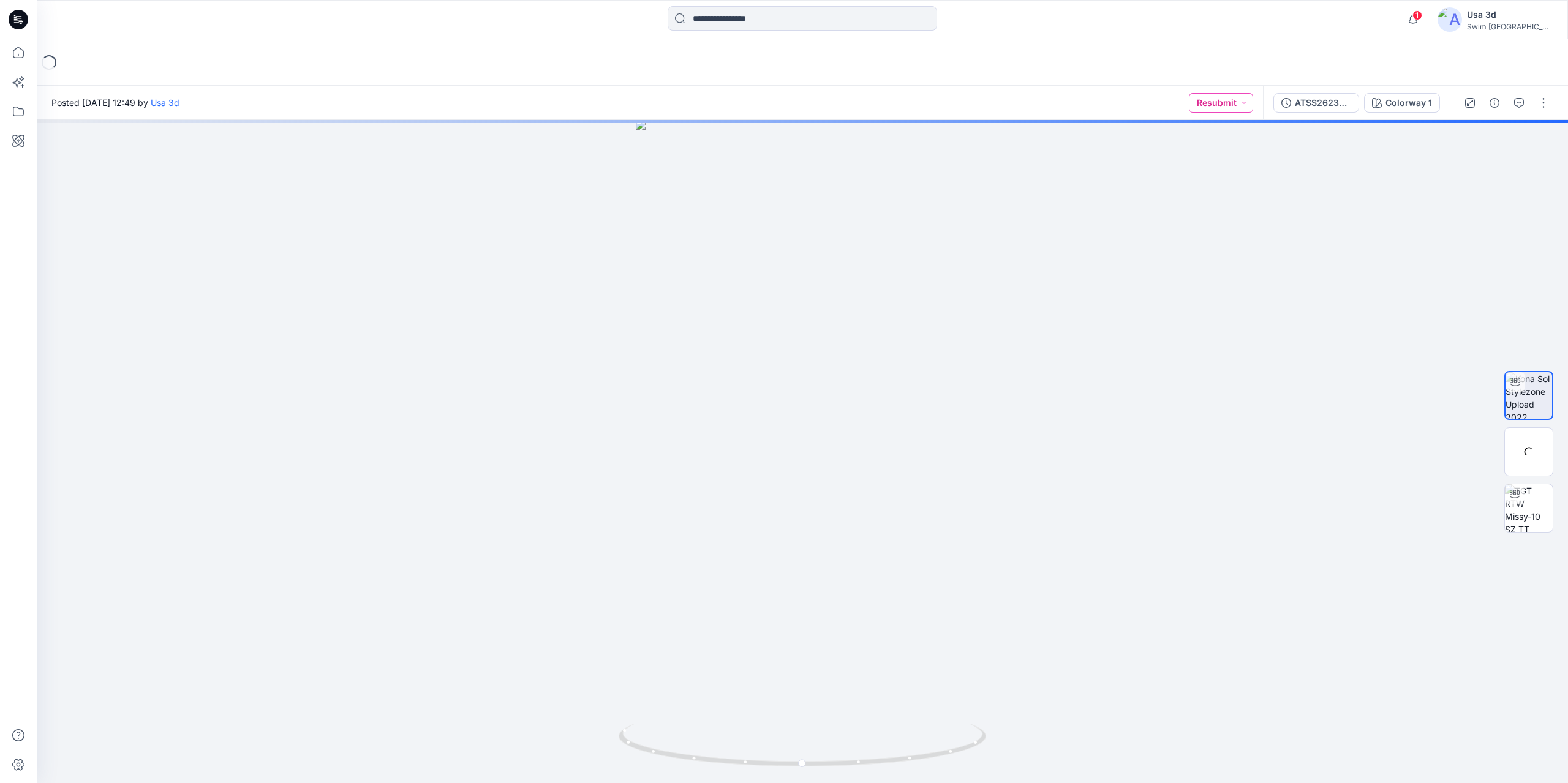
click at [1215, 101] on button "Resubmit" at bounding box center [1221, 103] width 65 height 20
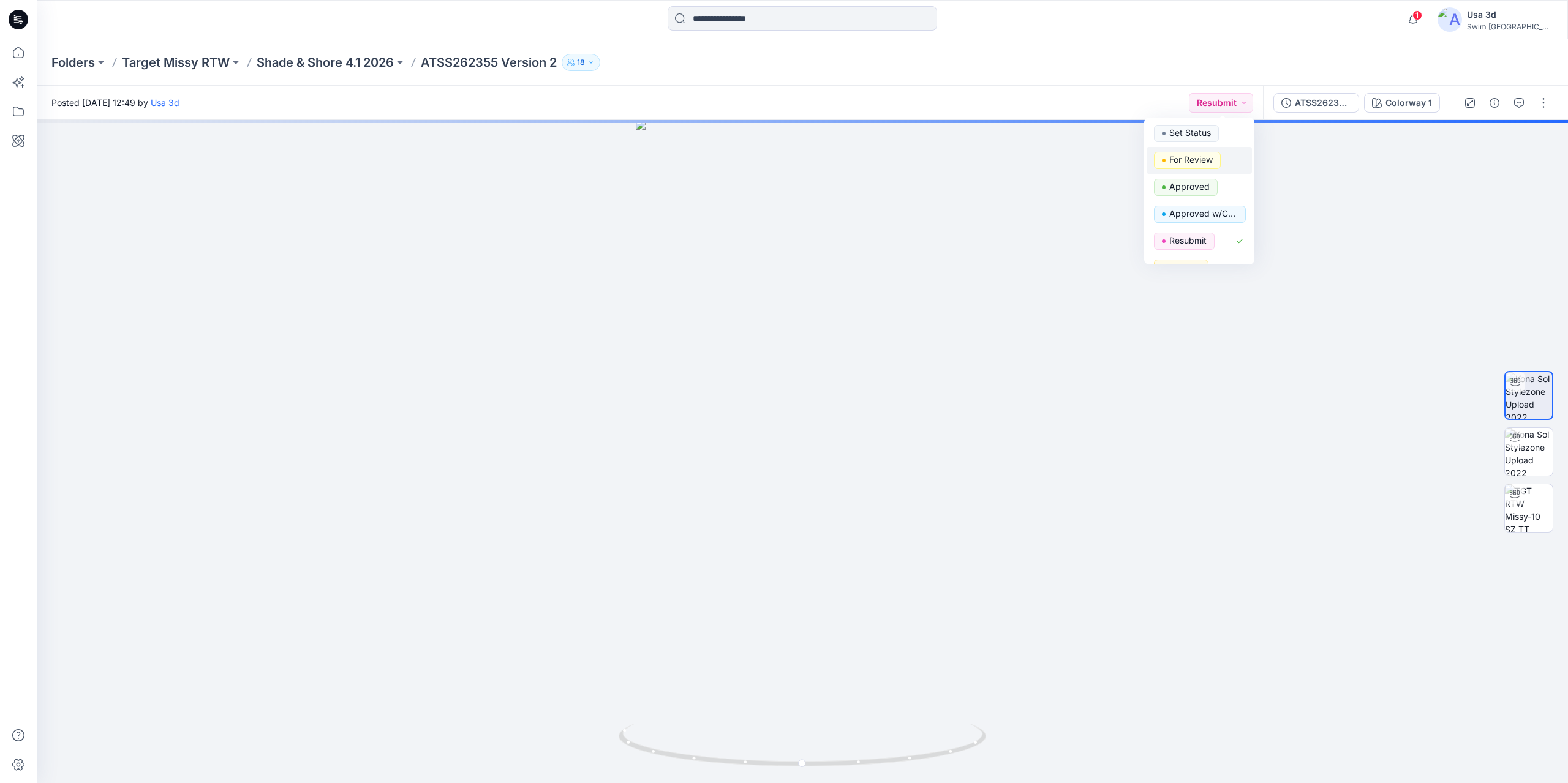
click at [1196, 159] on p "For Review" at bounding box center [1191, 159] width 44 height 16
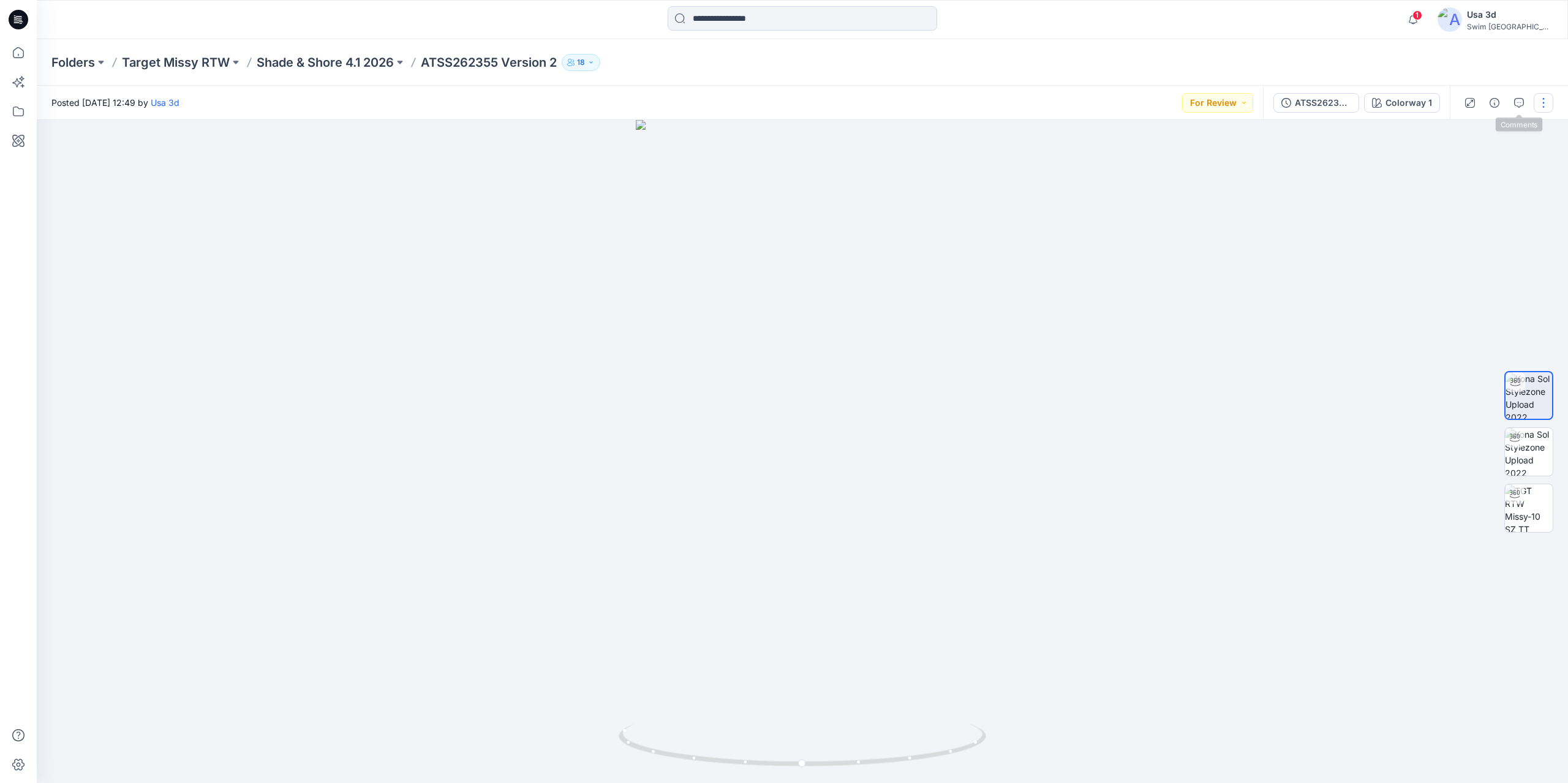
click at [1536, 98] on button "button" at bounding box center [1543, 103] width 20 height 20
click at [1340, 51] on div "Folders Target Missy RTW Shade & Shore 4.1 2026 ATSS262355 Version 2 18" at bounding box center [802, 62] width 1531 height 47
click at [1551, 106] on button "button" at bounding box center [1543, 103] width 20 height 20
click at [1467, 171] on p "Edit" at bounding box center [1465, 165] width 15 height 13
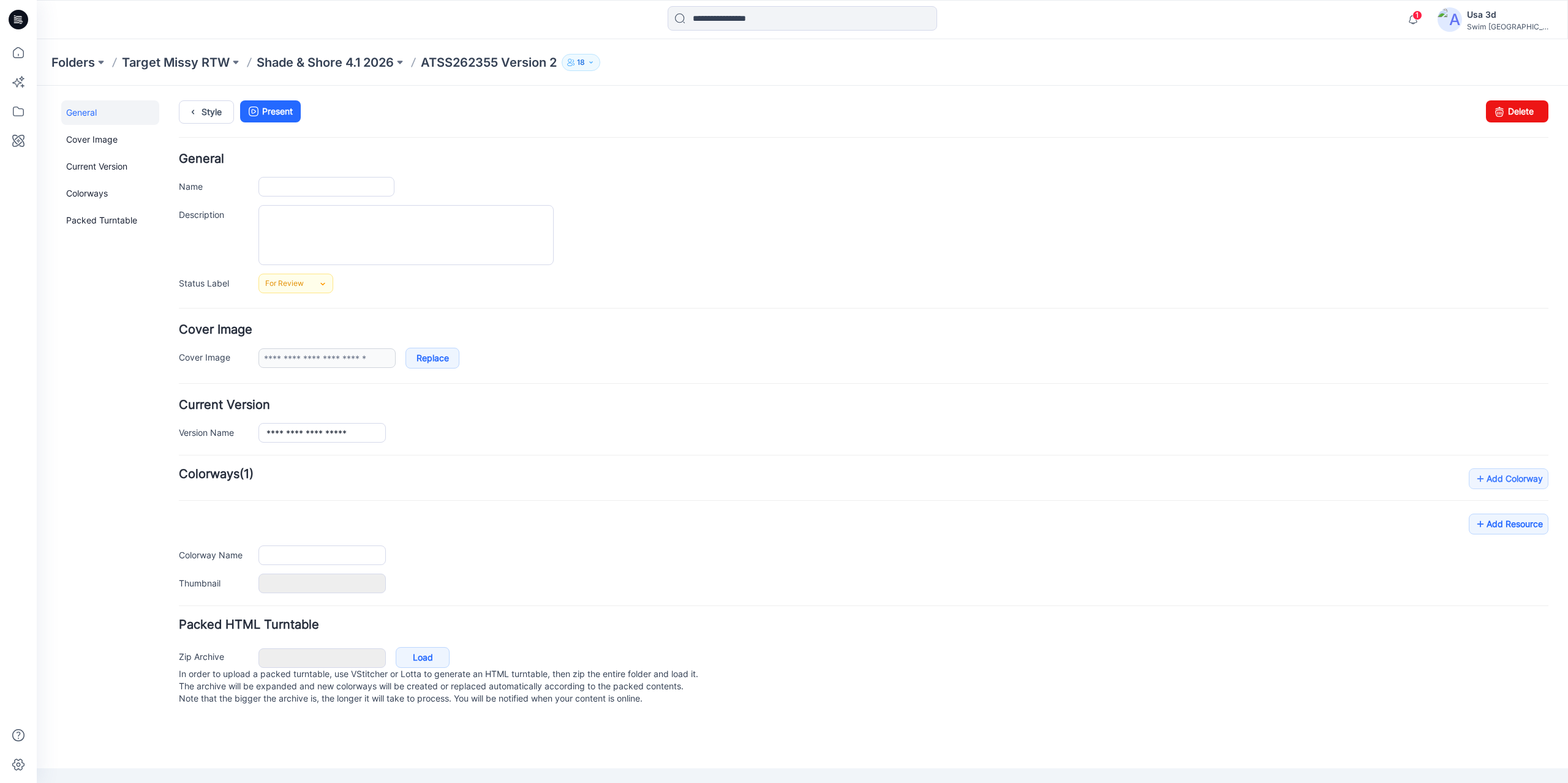
type input "**********"
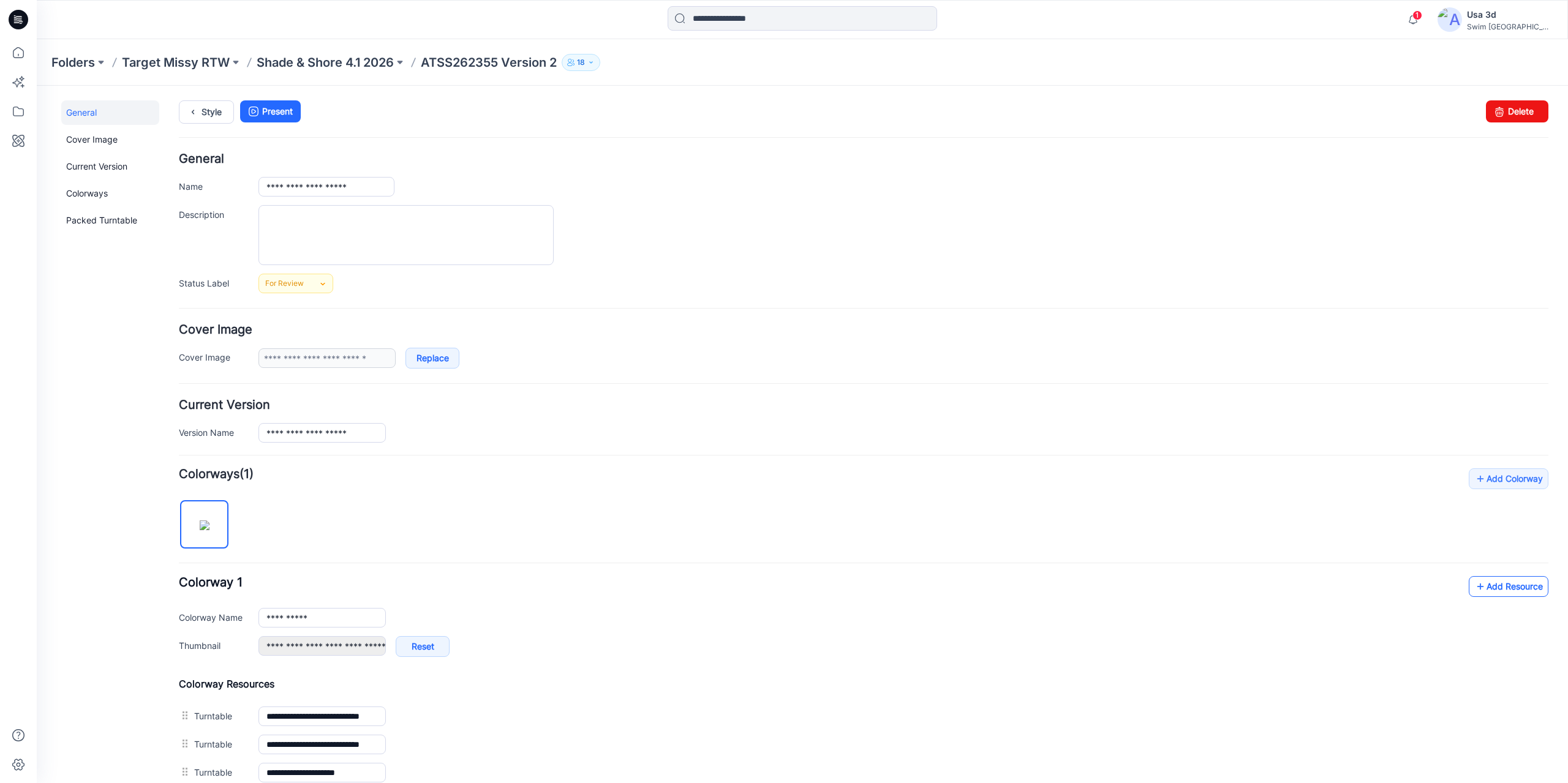
click at [1488, 584] on link "Add Resource" at bounding box center [1509, 587] width 80 height 21
click at [1424, 25] on icon "button" at bounding box center [1412, 20] width 23 height 25
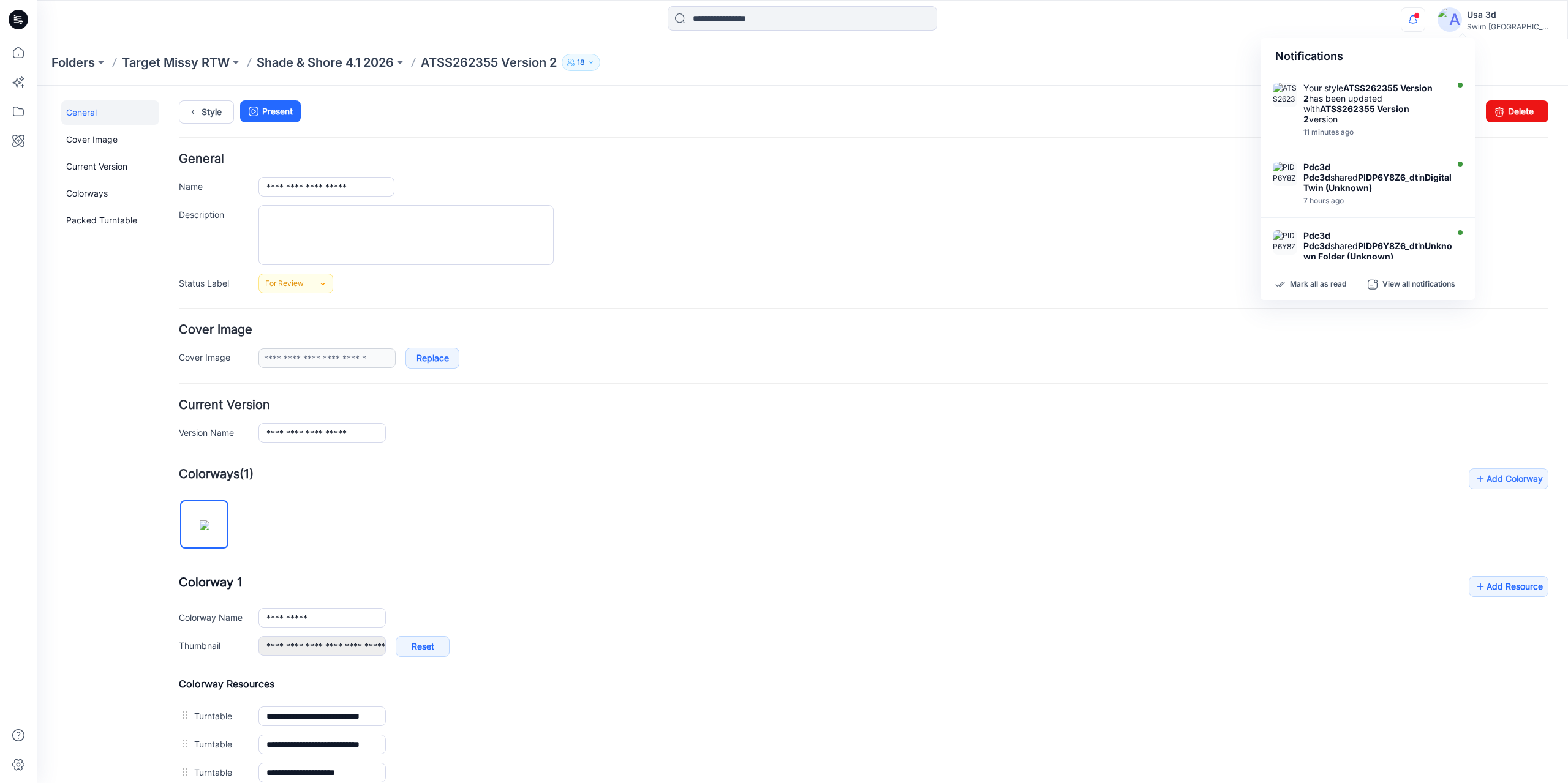
click at [1424, 25] on icon "button" at bounding box center [1412, 20] width 23 height 25
